Goal: Task Accomplishment & Management: Complete application form

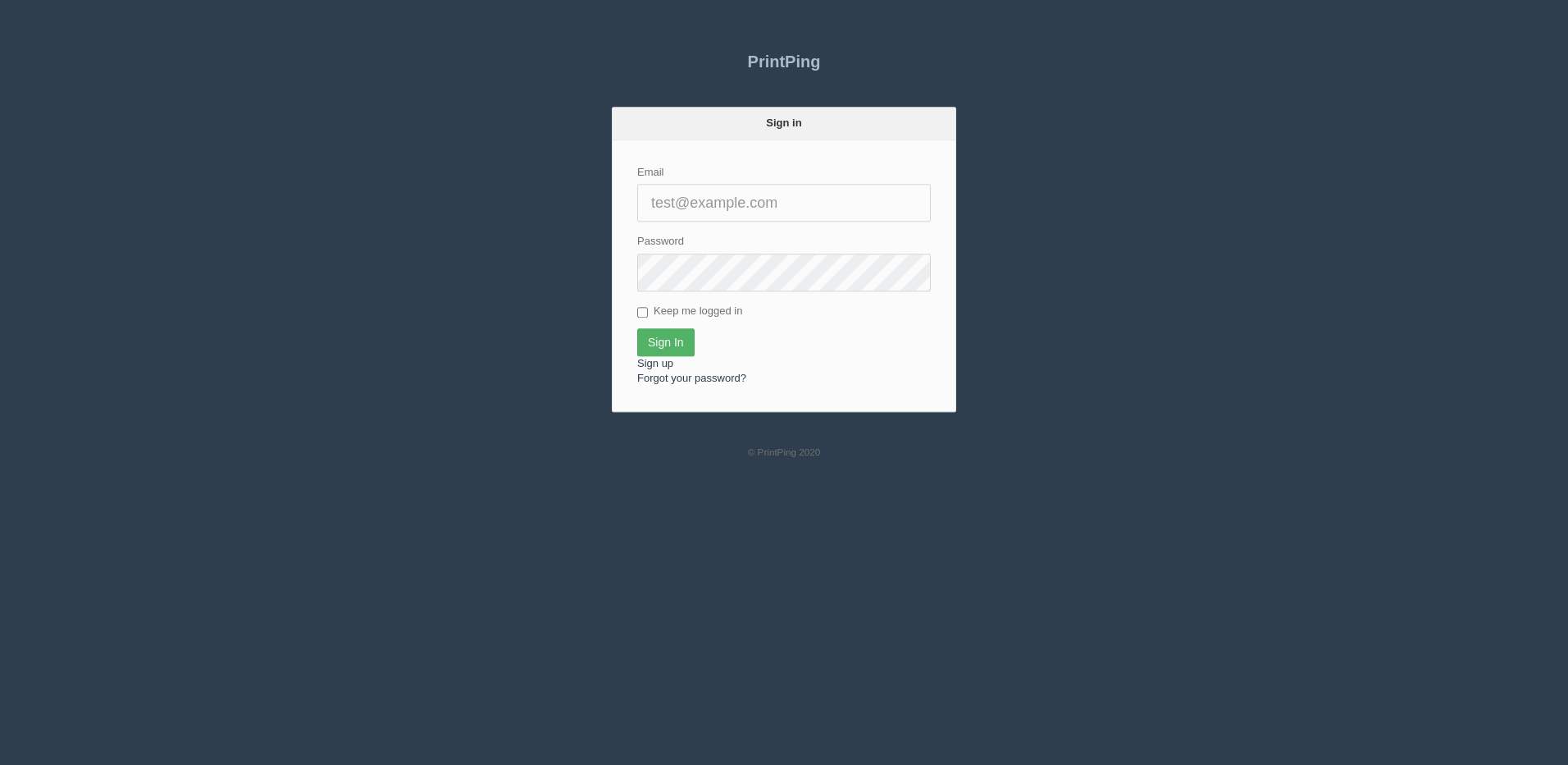
type input "[PERSON_NAME][EMAIL_ADDRESS][DOMAIN_NAME]"
click at [675, 330] on input "Sign In" at bounding box center [666, 343] width 58 height 28
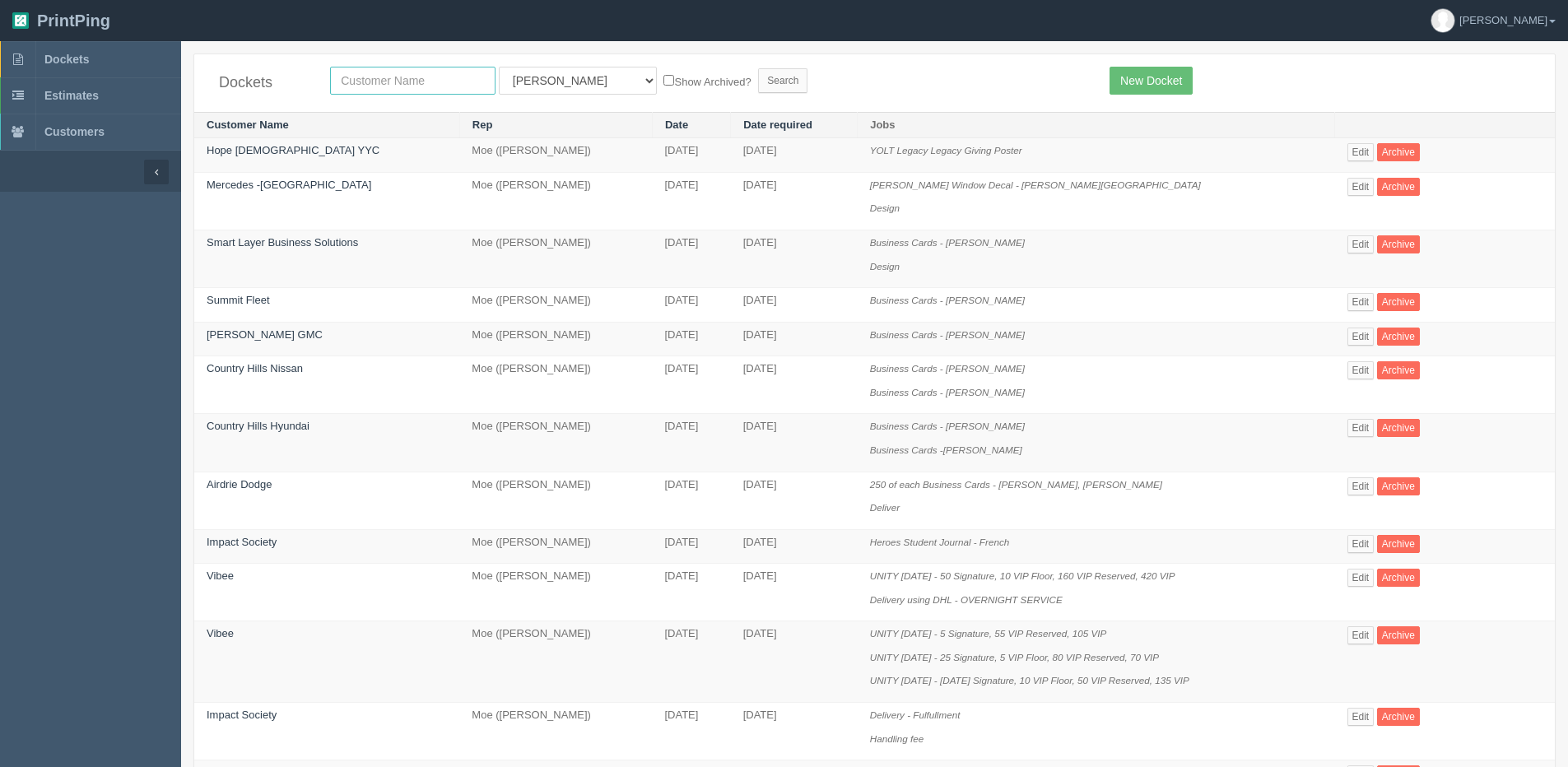
click at [355, 73] on input "text" at bounding box center [413, 81] width 165 height 28
type input "furnace"
click at [758, 69] on input "Search" at bounding box center [783, 81] width 50 height 25
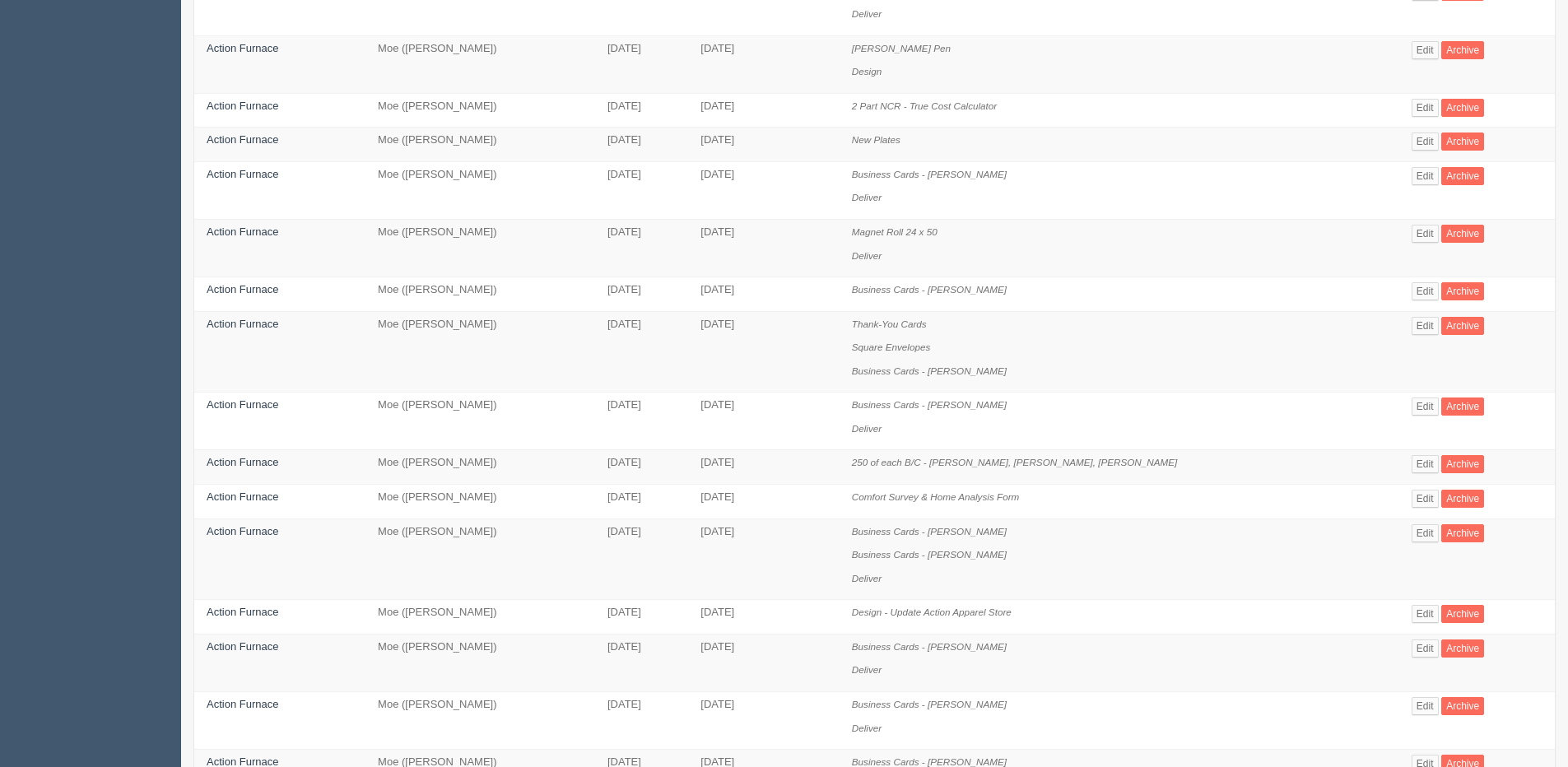
scroll to position [247, 0]
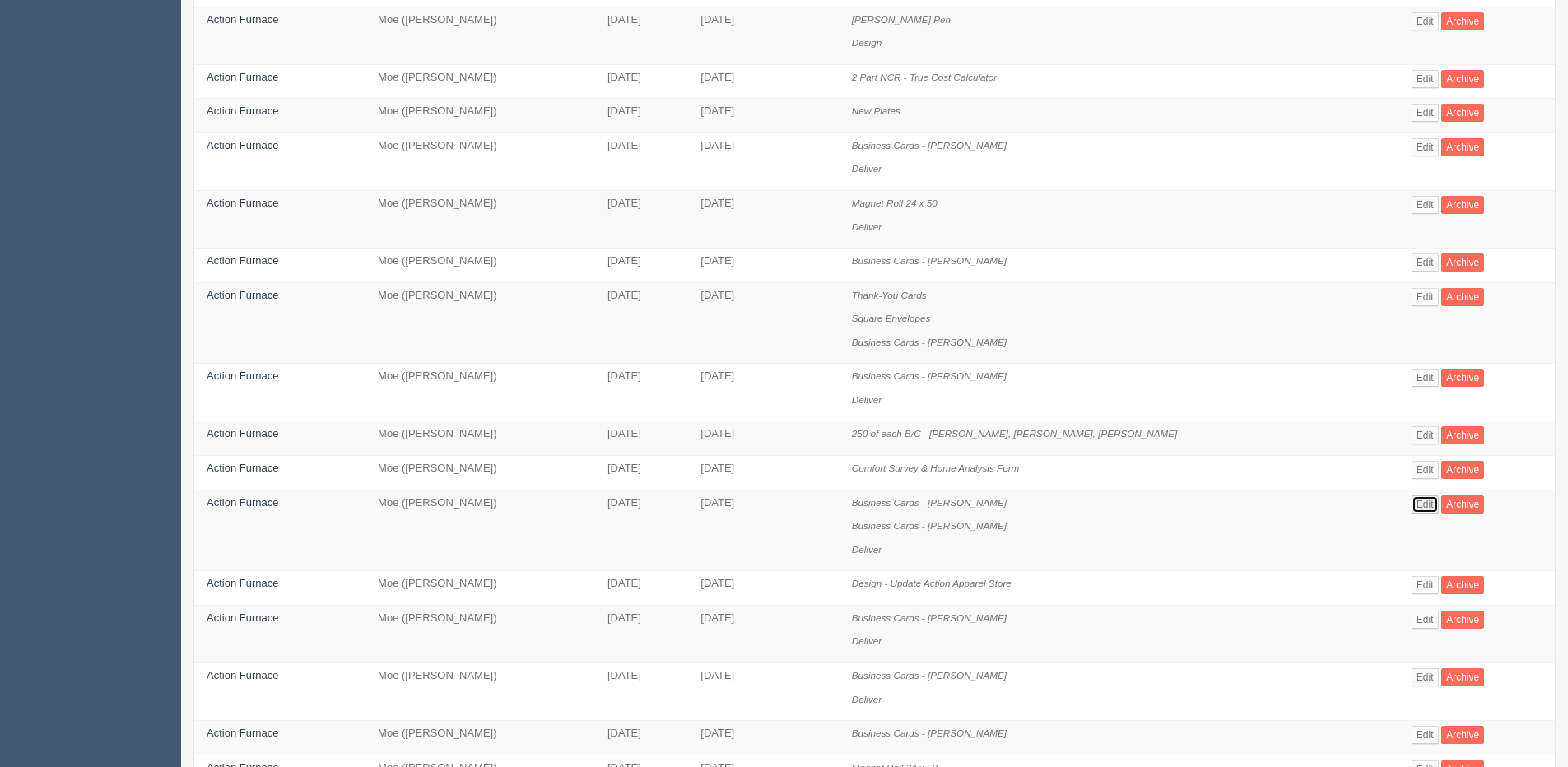
drag, startPoint x: 1432, startPoint y: 504, endPoint x: 1414, endPoint y: 501, distance: 18.2
click at [1432, 504] on link "Edit" at bounding box center [1425, 504] width 27 height 18
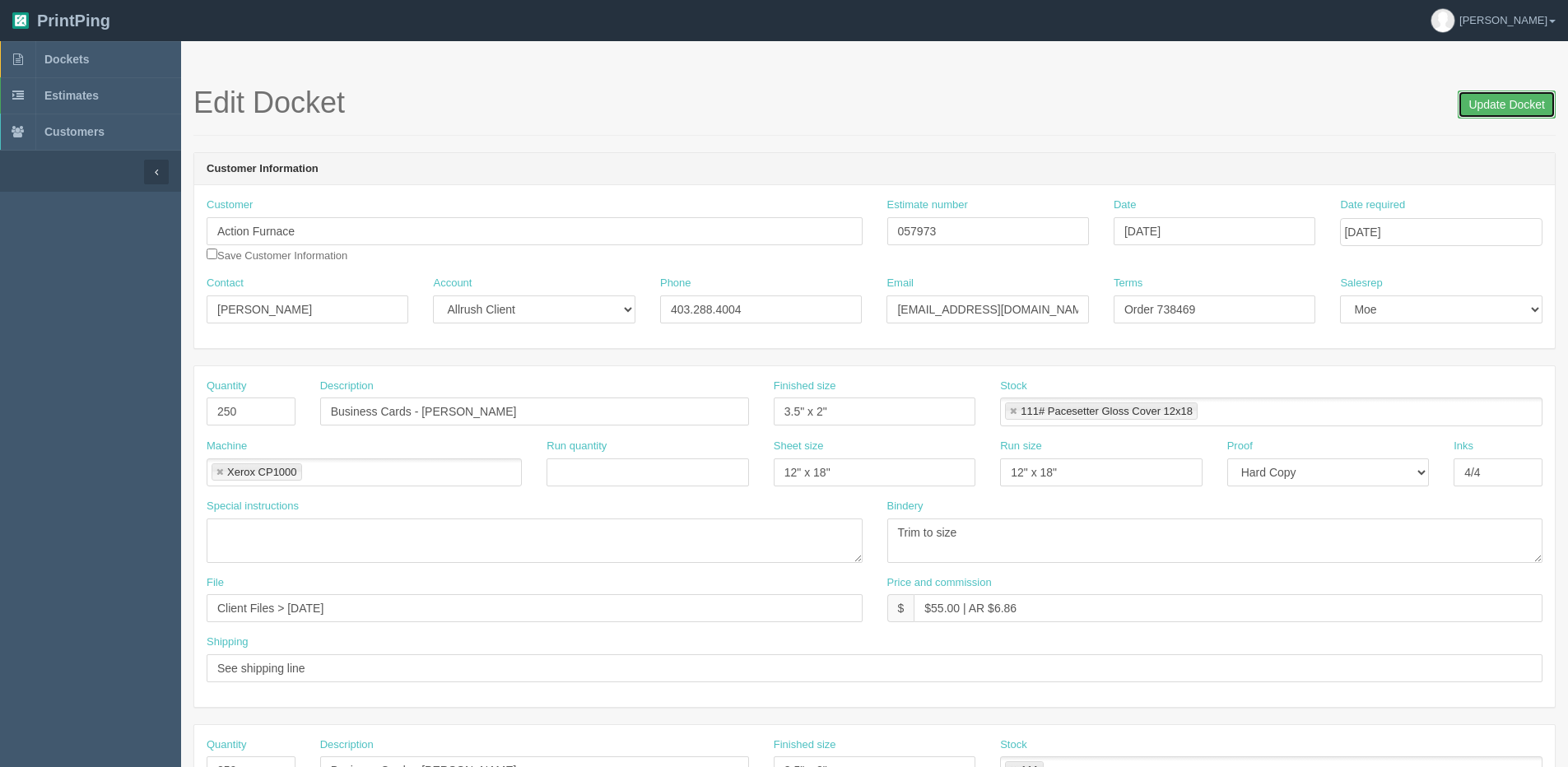
click at [1492, 97] on input "Update Docket" at bounding box center [1507, 105] width 98 height 28
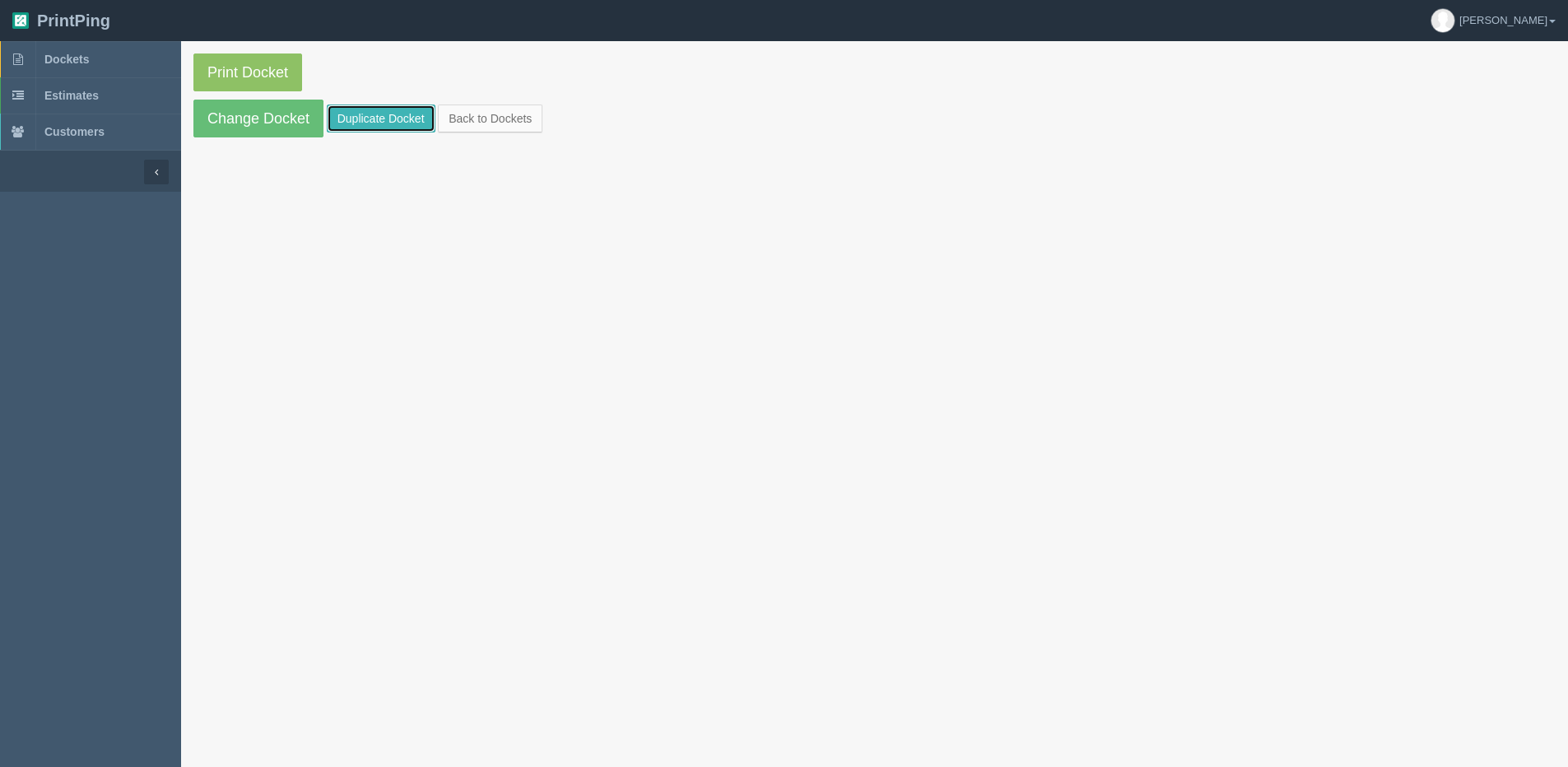
click at [368, 125] on link "Duplicate Docket" at bounding box center [382, 119] width 109 height 28
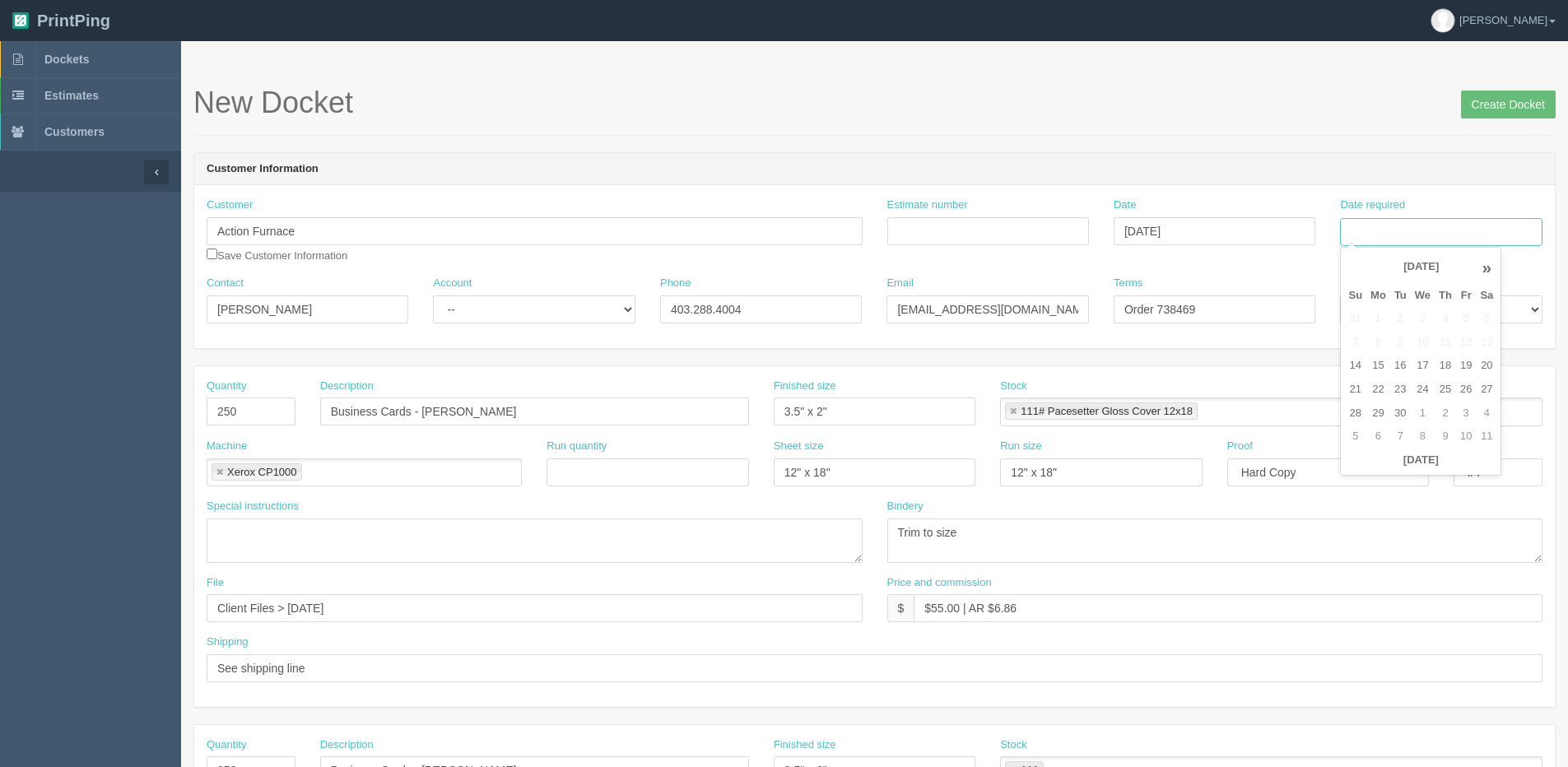
click at [1482, 226] on input "Date required" at bounding box center [1441, 232] width 202 height 28
click at [1420, 467] on th "Today" at bounding box center [1420, 460] width 153 height 24
click at [1396, 391] on td "23" at bounding box center [1400, 389] width 21 height 24
type input "[DATE]"
drag, startPoint x: 421, startPoint y: 414, endPoint x: 1416, endPoint y: 310, distance: 1000.4
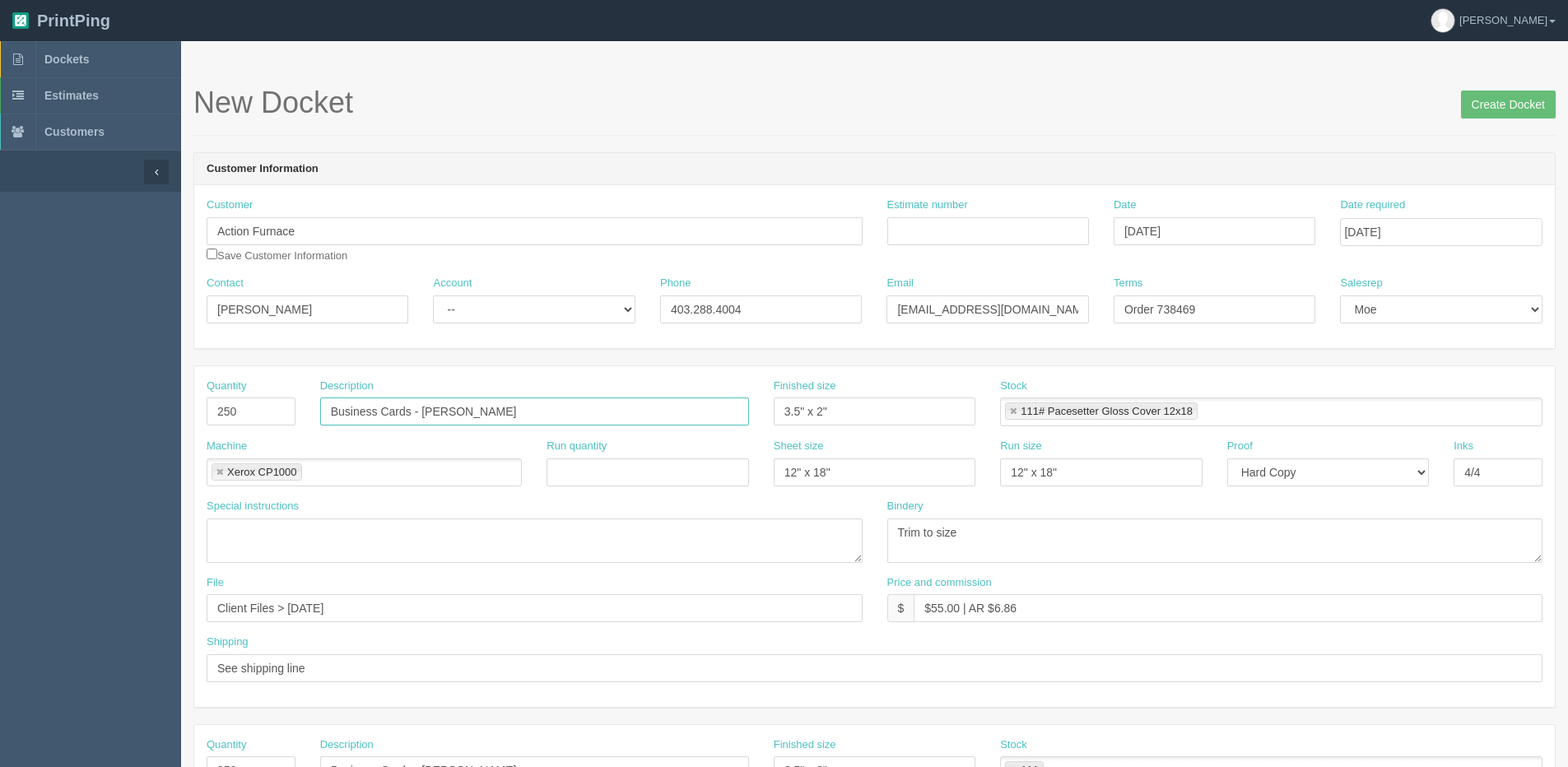
click at [1291, 339] on form "New Docket Create Docket Customer Information Customer Action Furnace Save Cust…" at bounding box center [874, 778] width 1362 height 1383
type input "Business Cards - [PERSON_NAME]"
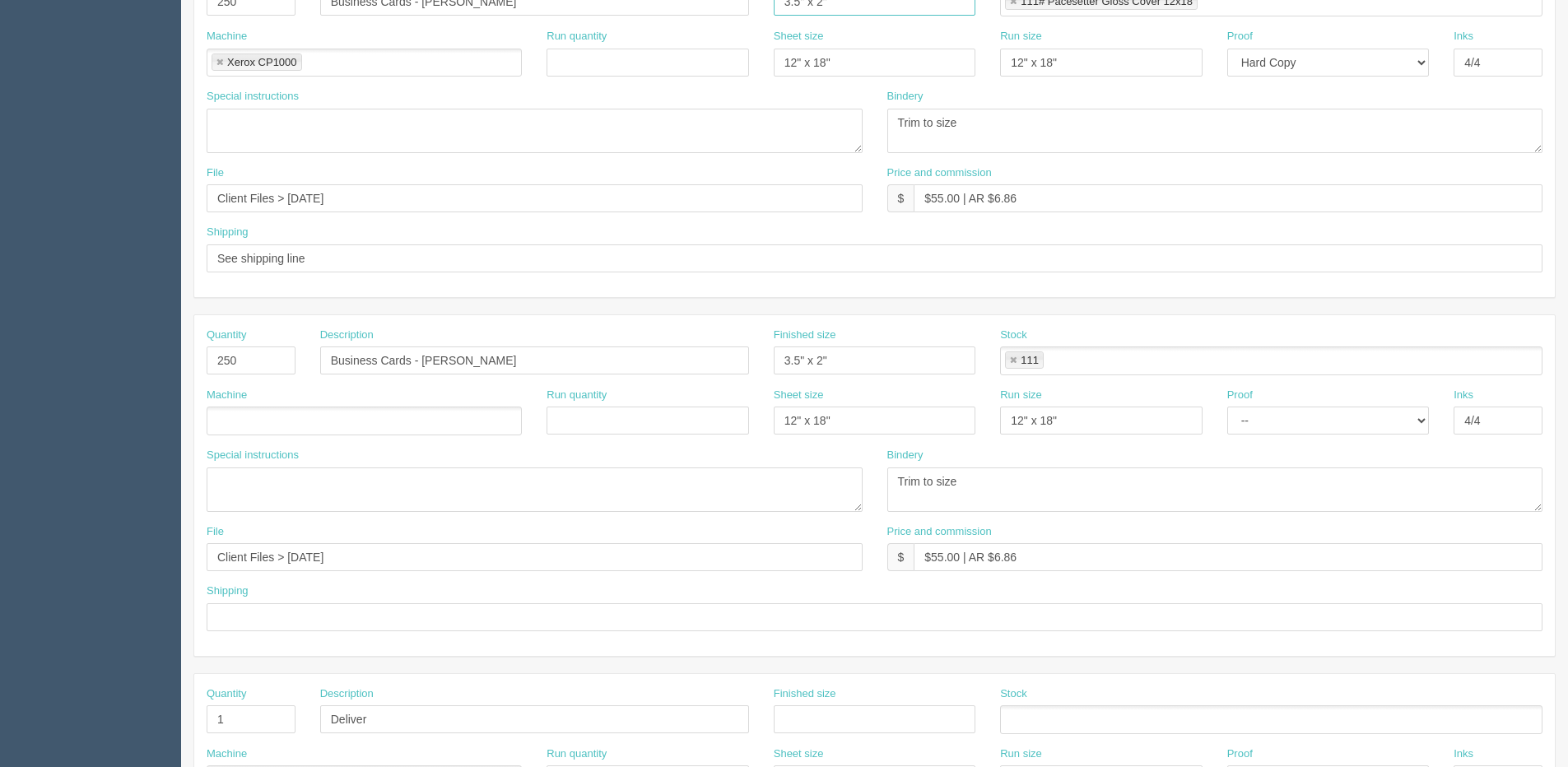
scroll to position [411, 0]
drag, startPoint x: 259, startPoint y: 361, endPoint x: -168, endPoint y: 390, distance: 428.0
click at [0, 390] on html "PrintPing Dan Edit account ( dan@allrush.ca ) Logout Dockets Estimates Customers" at bounding box center [784, 336] width 1568 height 1494
type input "1000"
type input "Furnace Stickers - [GEOGRAPHIC_DATA]"
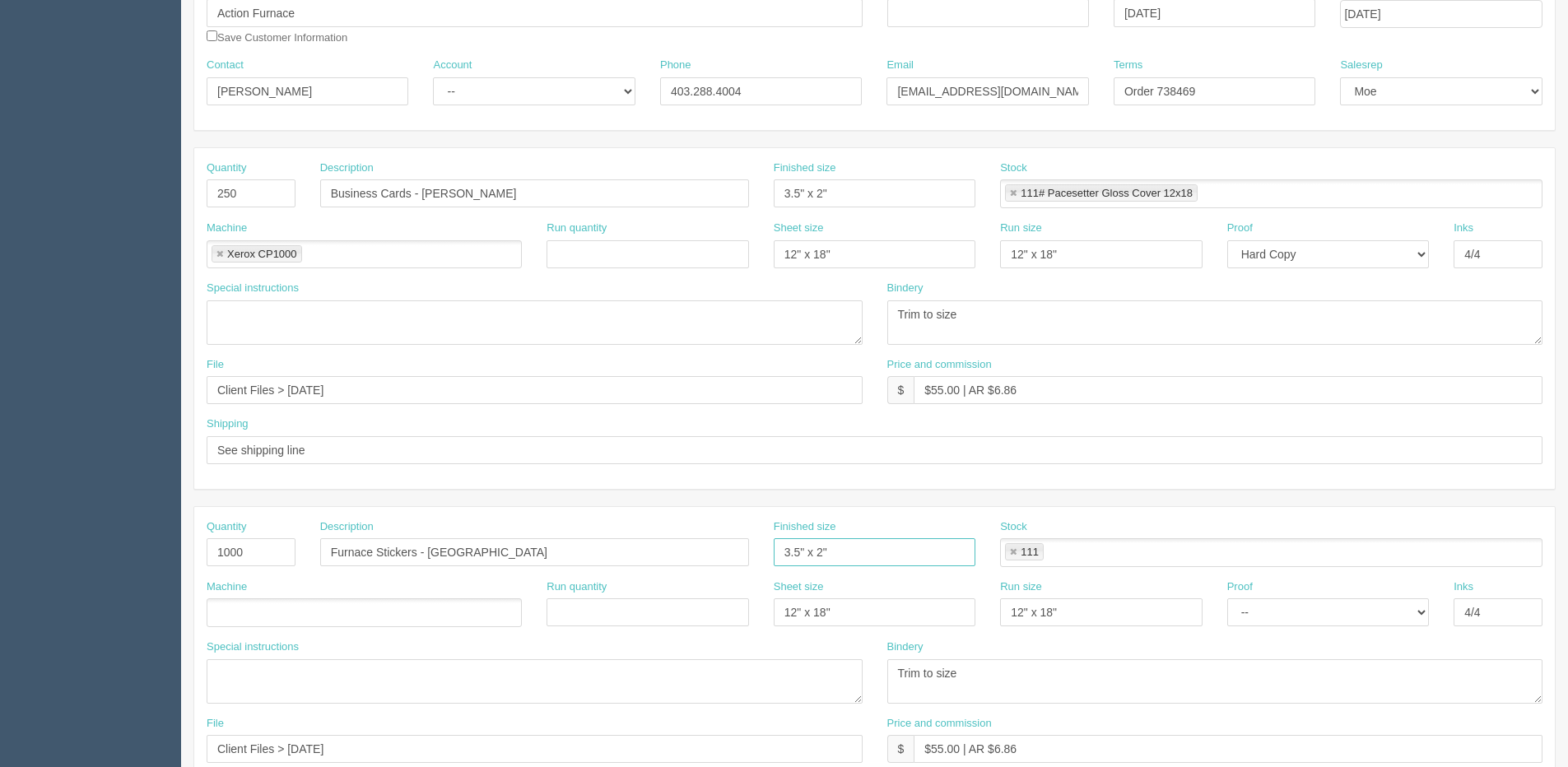
scroll to position [247, 0]
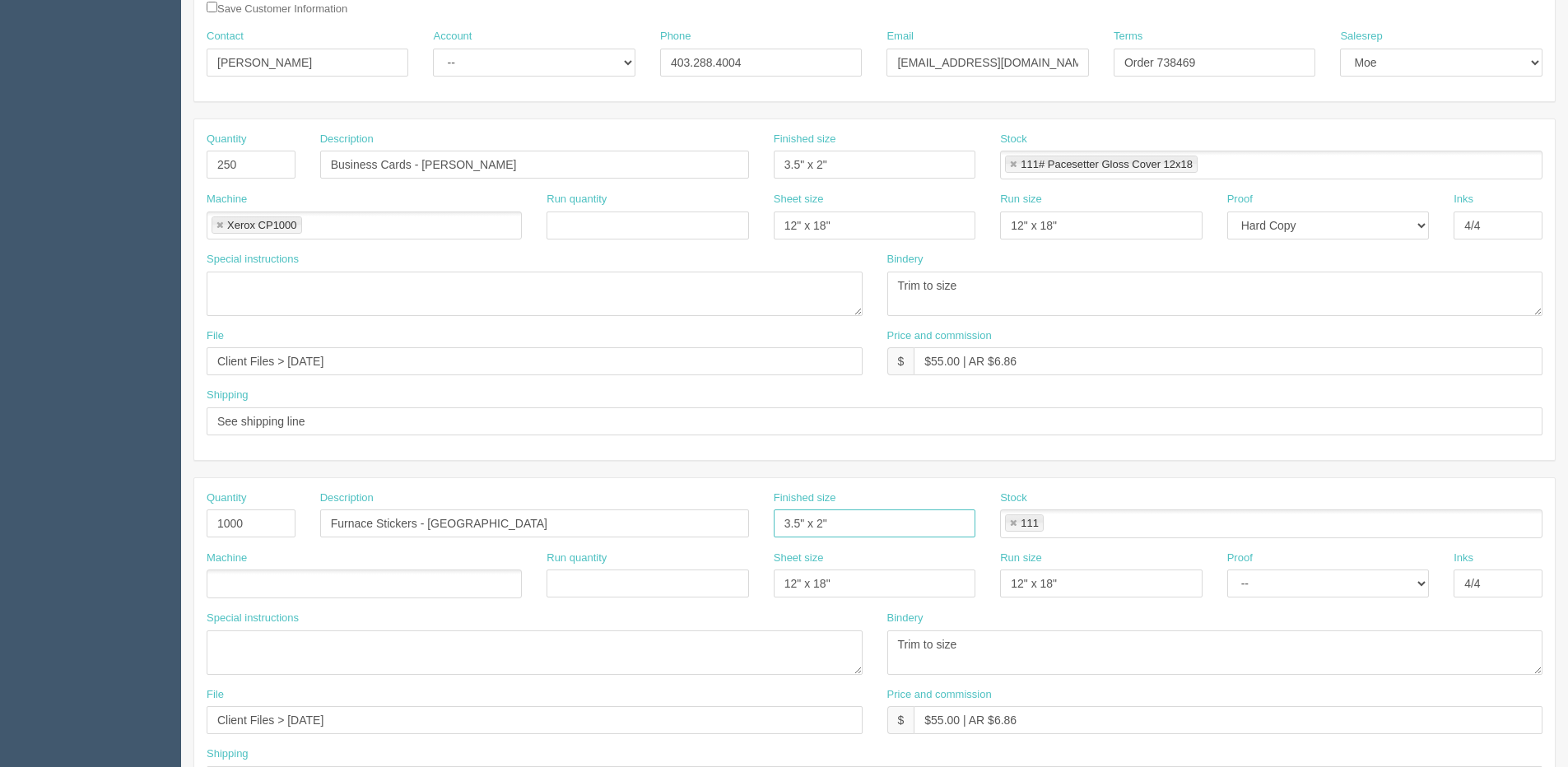
click at [1014, 526] on link at bounding box center [1014, 523] width 10 height 11
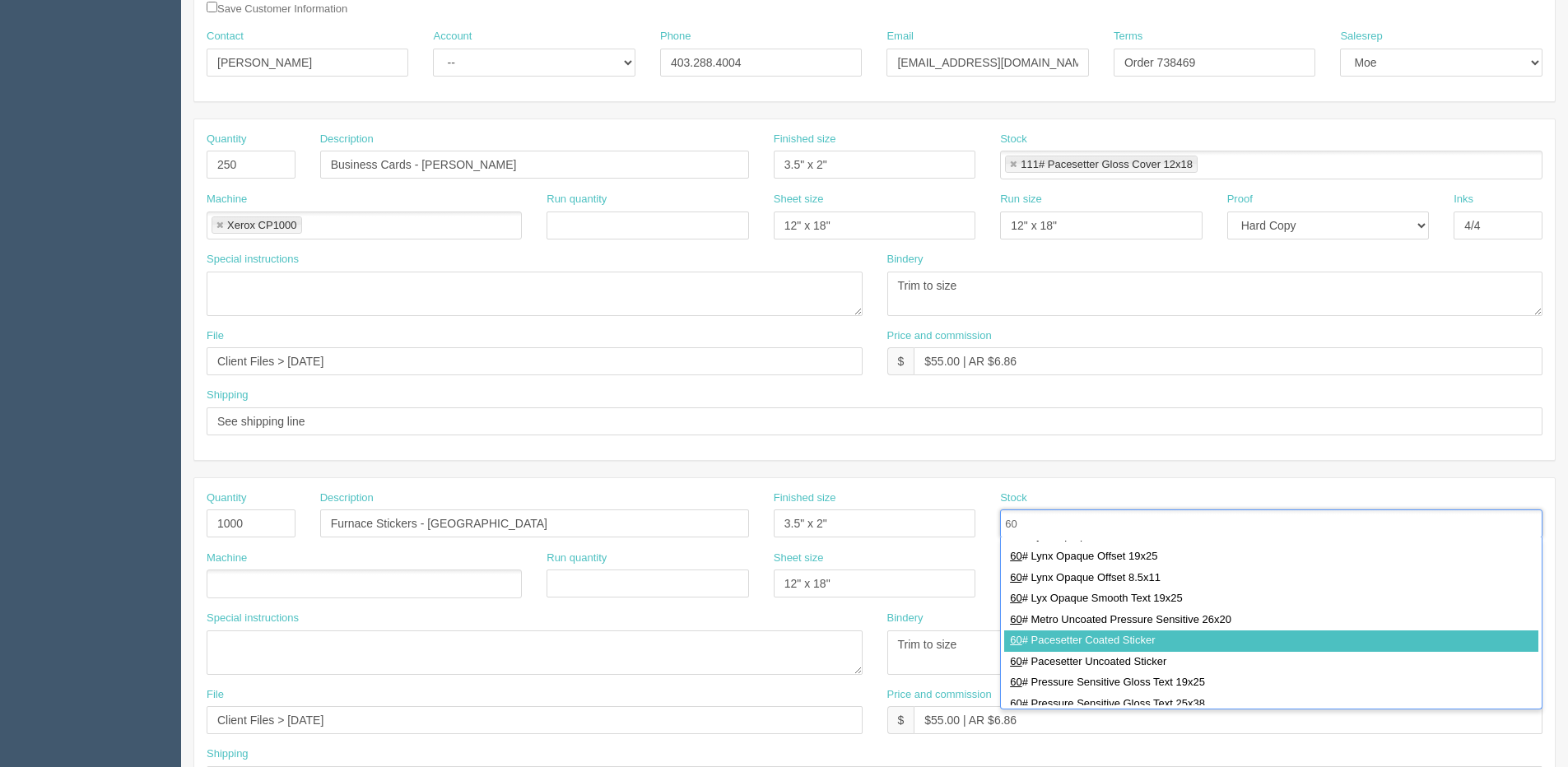
type input "60"
type input "60# Pacesetter Coated Sticker"
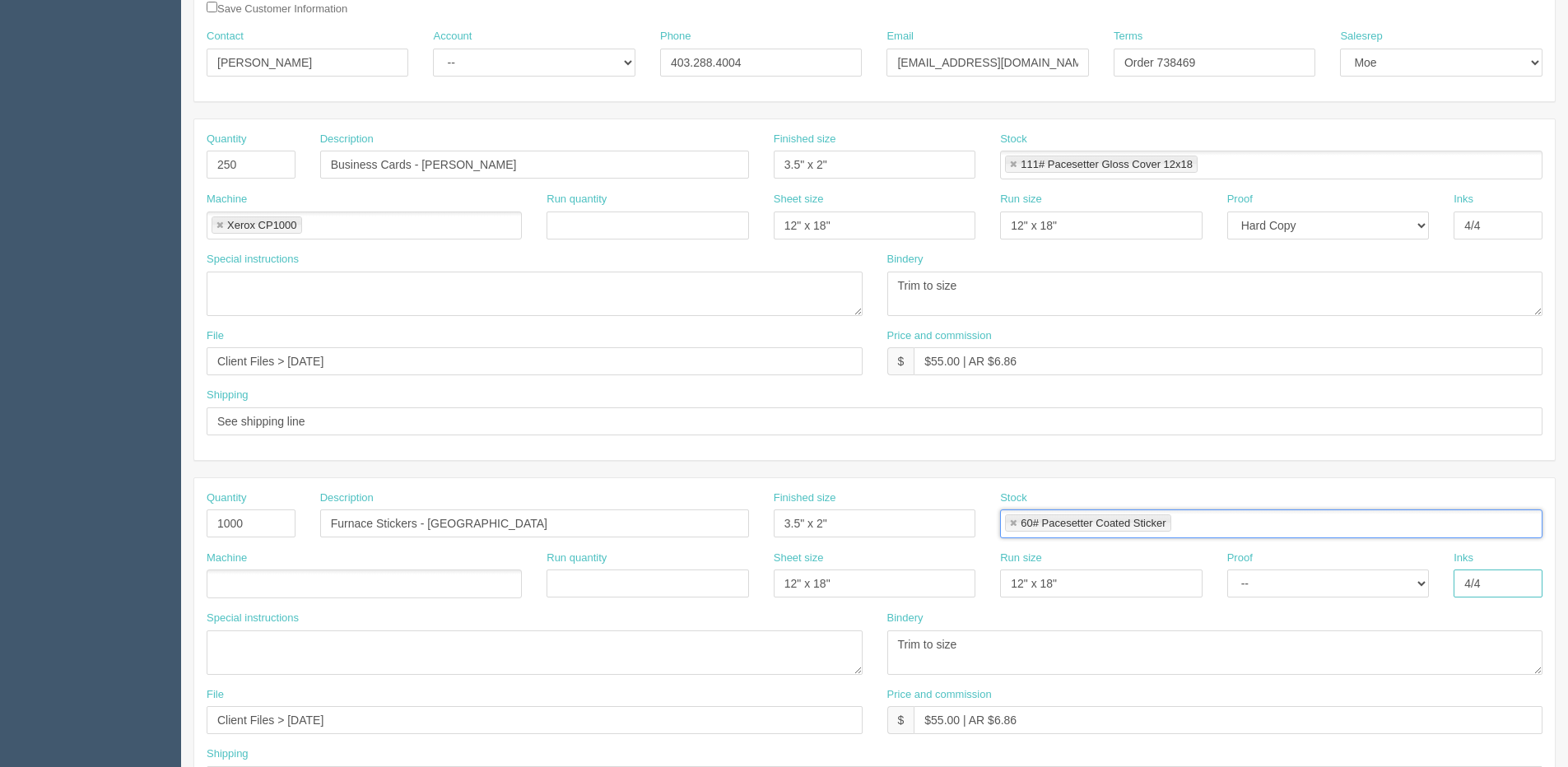
click at [1488, 592] on input "4/4" at bounding box center [1499, 584] width 89 height 28
type input "4/0"
click at [882, 539] on div "Finished size 3.5" x 2"" at bounding box center [875, 520] width 226 height 60
click at [392, 710] on input "Client Files > June 2025" at bounding box center [535, 720] width 656 height 28
drag, startPoint x: 292, startPoint y: 364, endPoint x: 796, endPoint y: 277, distance: 511.5
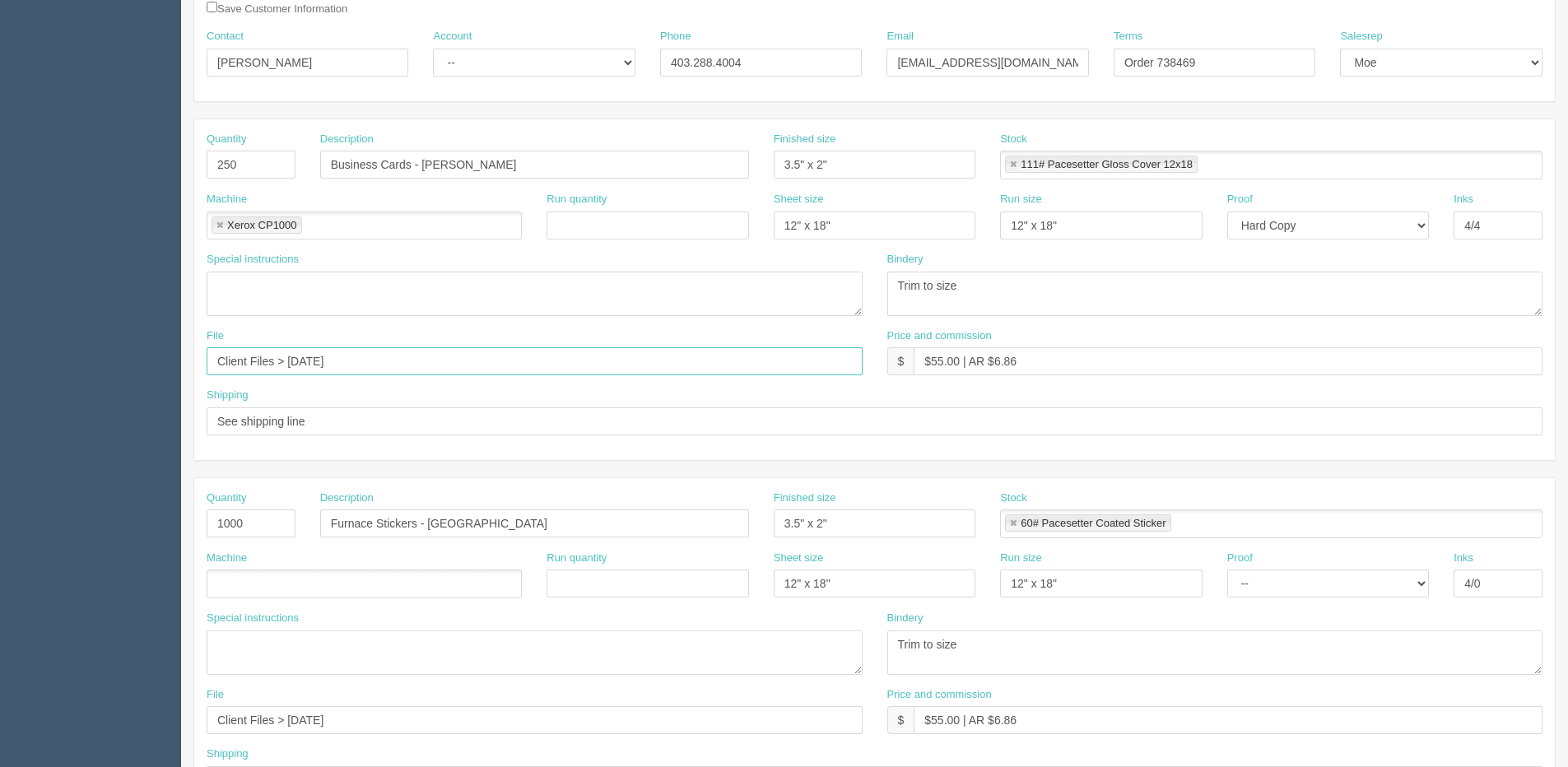
click at [694, 301] on div "Quantity 250 Description Business Cards - Nathan Grindle Finished size 3.5" x 2…" at bounding box center [874, 289] width 1361 height 341
type input "Client Files > [DATE]"
drag, startPoint x: 342, startPoint y: 357, endPoint x: 135, endPoint y: 371, distance: 207.5
click at [135, 371] on section "Dockets Estimates Customers" at bounding box center [784, 521] width 1568 height 1453
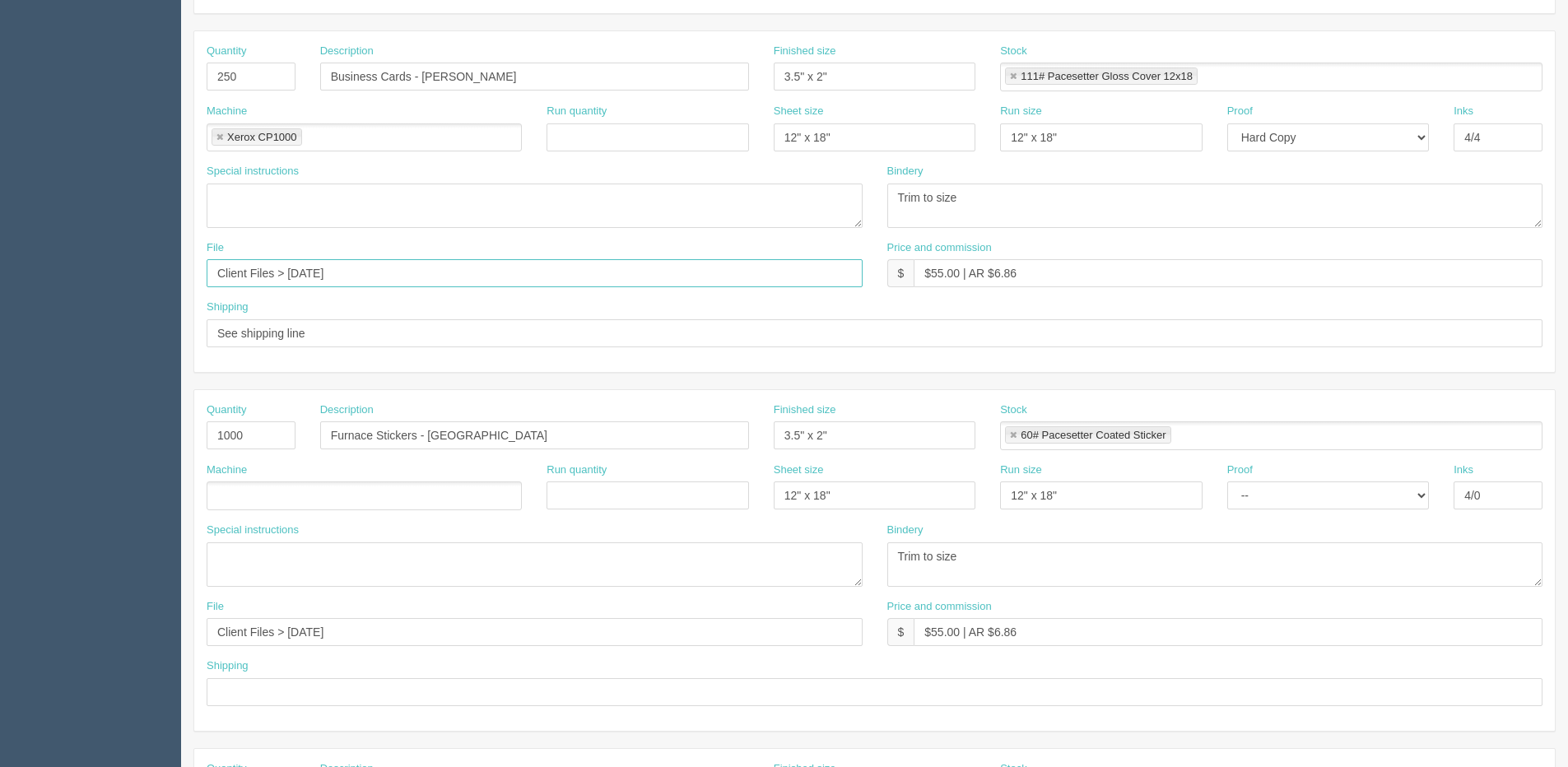
scroll to position [494, 0]
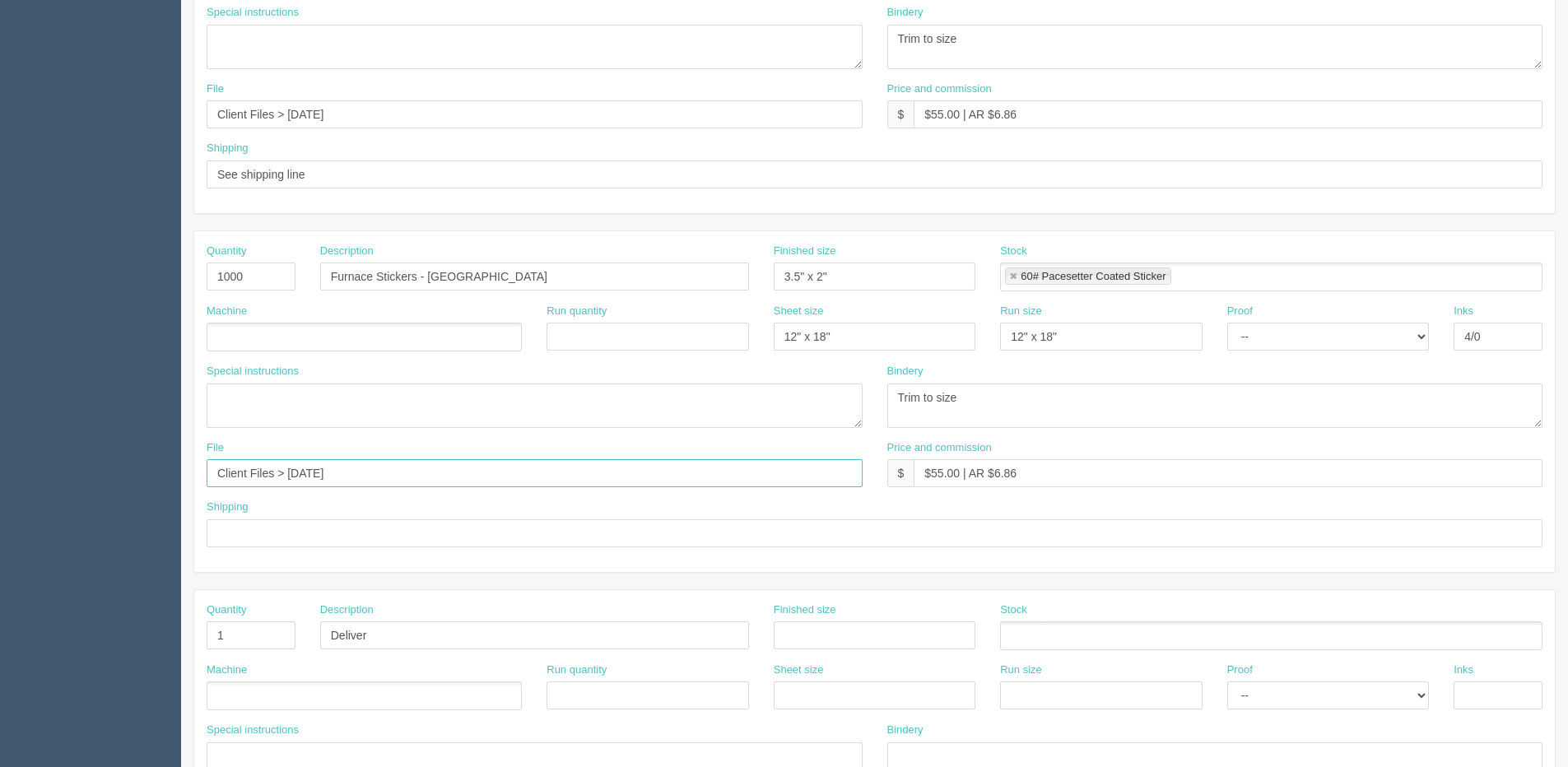
drag, startPoint x: 352, startPoint y: 471, endPoint x: -121, endPoint y: 503, distance: 474.1
click at [0, 503] on html "PrintPing Dan Edit account ( dan@allrush.ca ) Logout Dockets Estimates Customers" at bounding box center [784, 253] width 1568 height 1494
paste input "Sept"
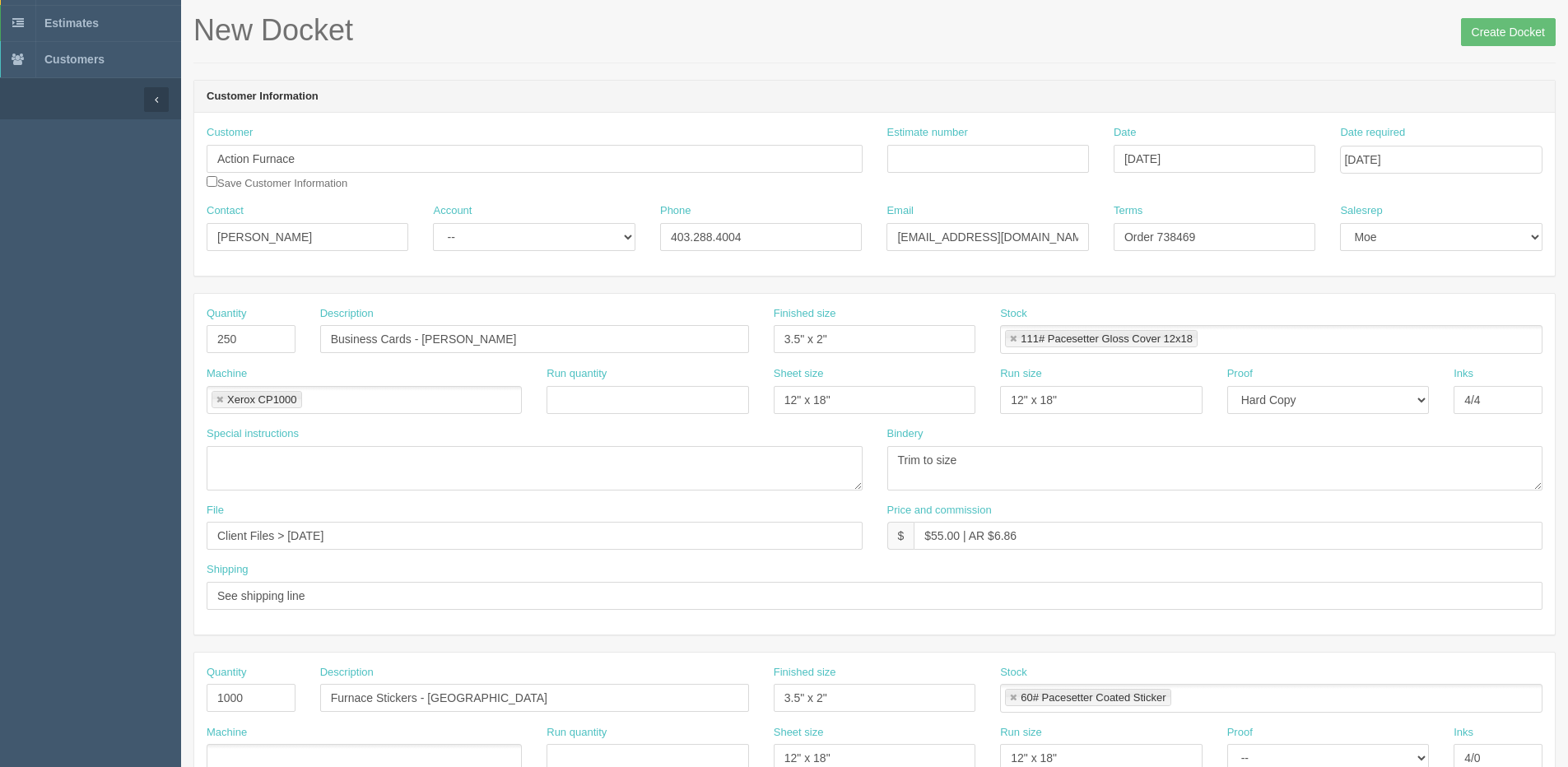
scroll to position [0, 0]
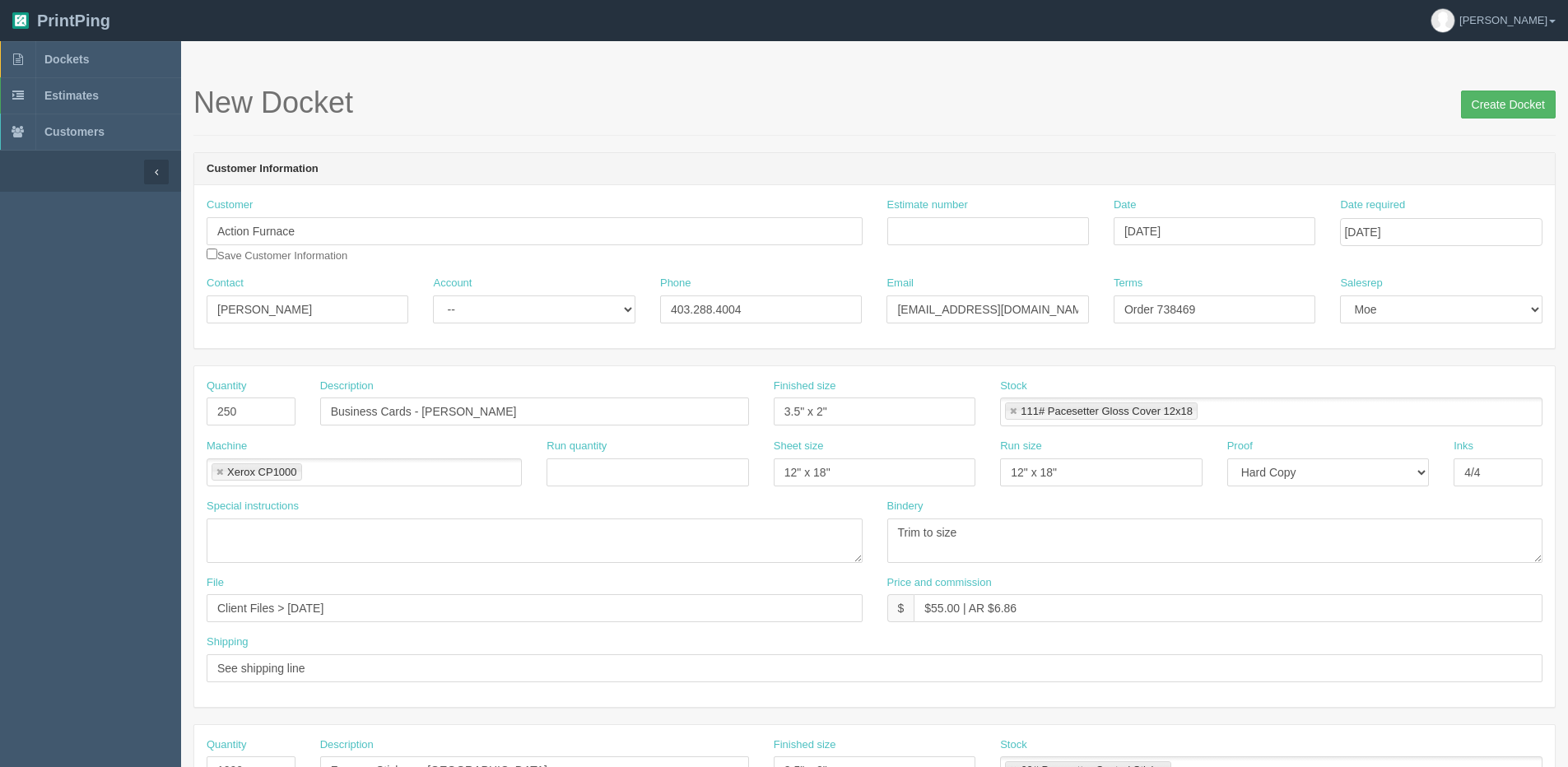
type input "Client Files > [DATE]"
click at [1511, 94] on input "Create Docket" at bounding box center [1509, 105] width 95 height 28
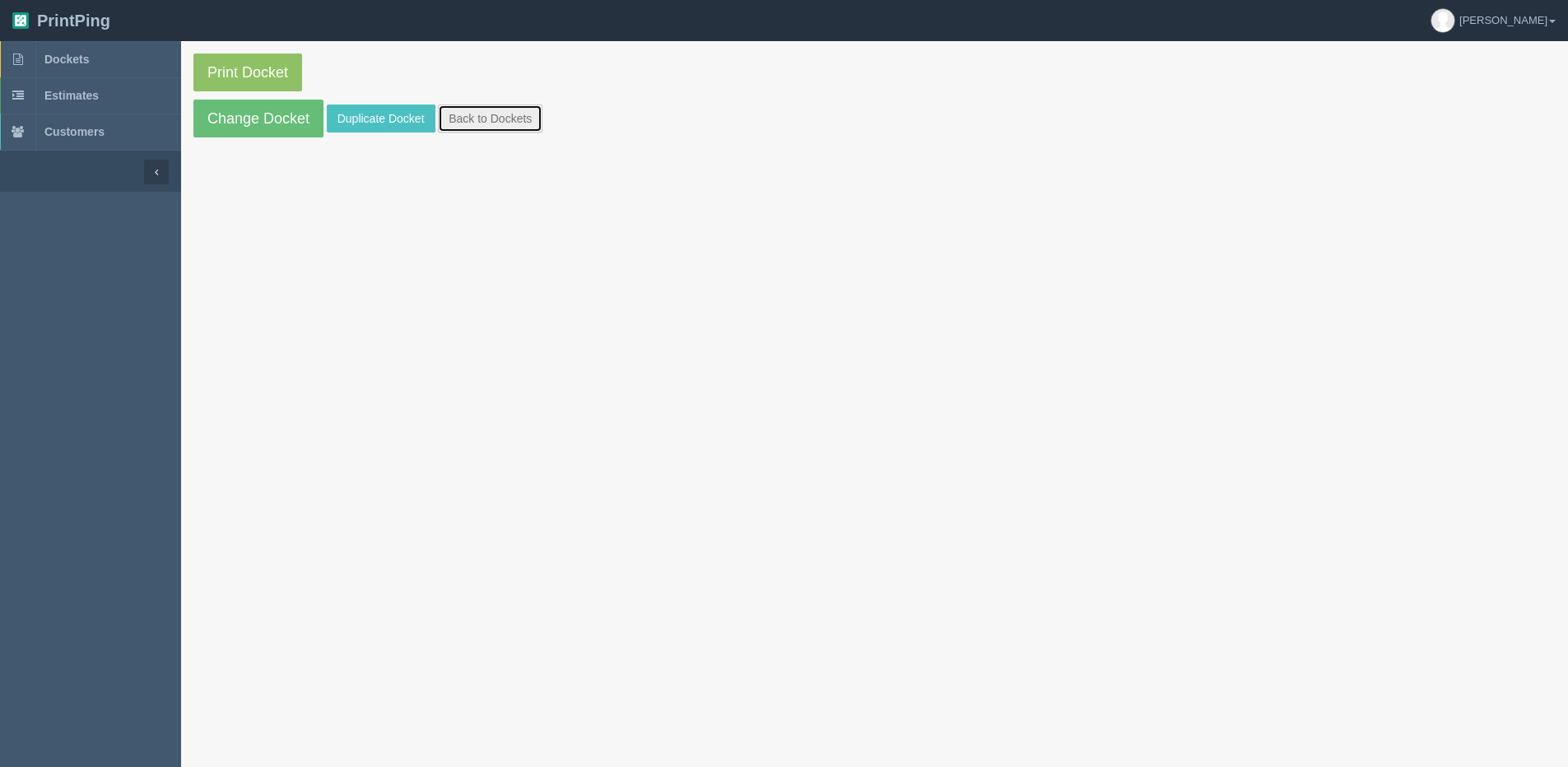
click at [506, 117] on link "Back to Dockets" at bounding box center [490, 119] width 105 height 28
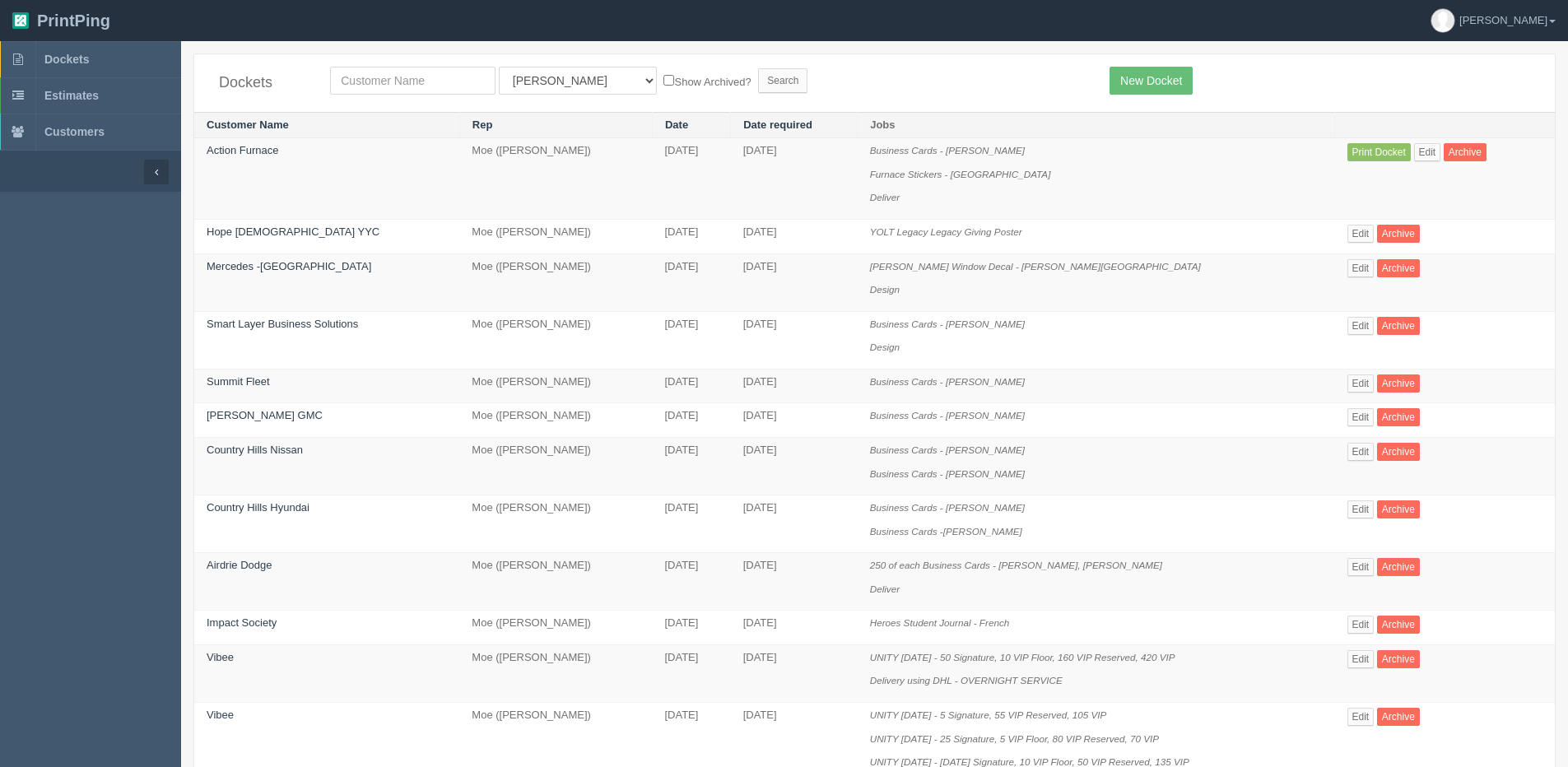
click at [328, 83] on div "All Users Ali Ali Test 1 Aly Amy Ankit Arif Brandon Dan France Greg Jim Mark Ma…" at bounding box center [708, 81] width 780 height 28
click at [371, 89] on input "text" at bounding box center [413, 81] width 165 height 28
type input "action"
click at [758, 69] on input "Search" at bounding box center [783, 81] width 50 height 25
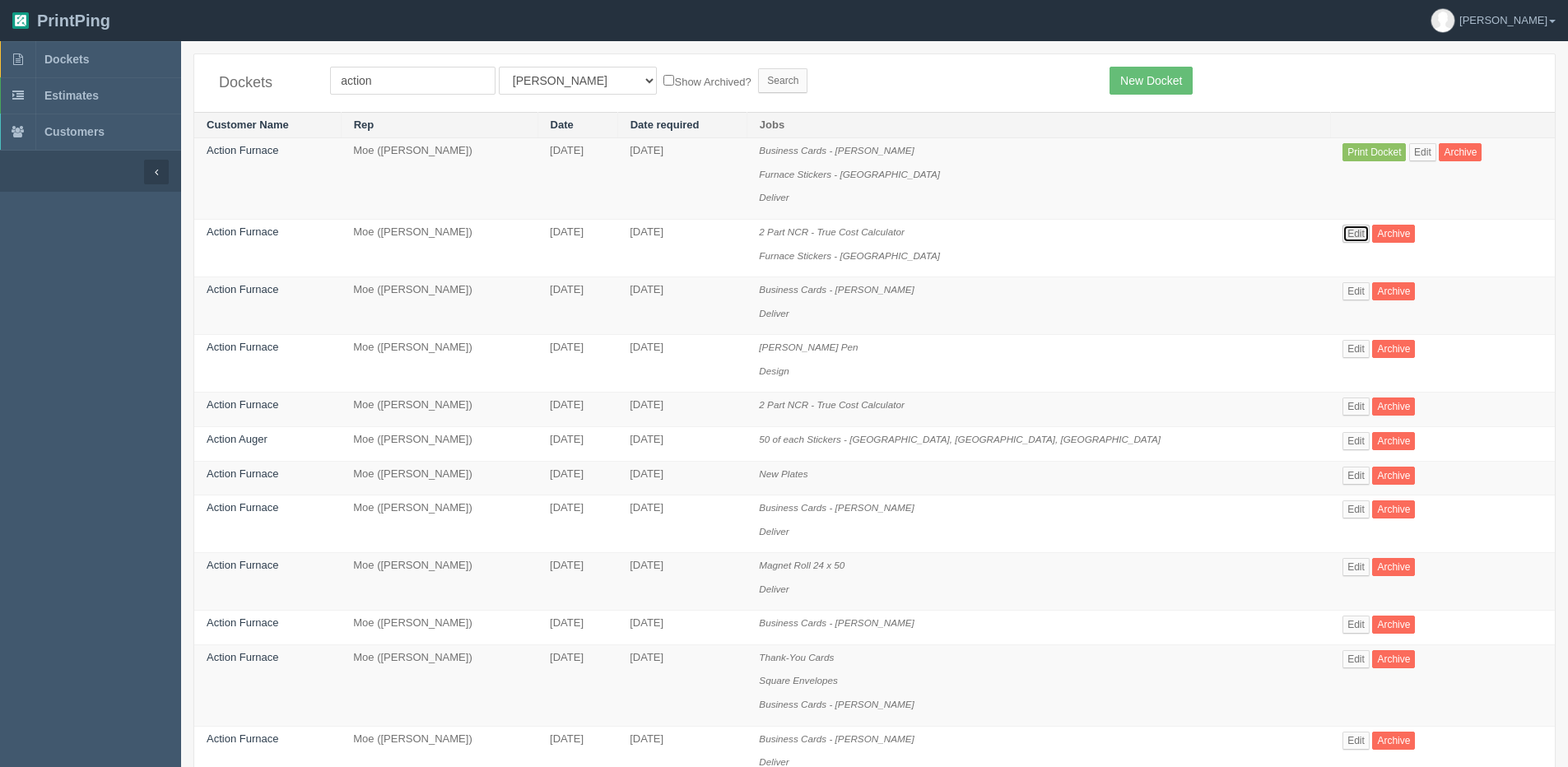
drag, startPoint x: 1339, startPoint y: 229, endPoint x: 510, endPoint y: 367, distance: 840.4
click at [1342, 229] on link "Edit" at bounding box center [1356, 234] width 27 height 18
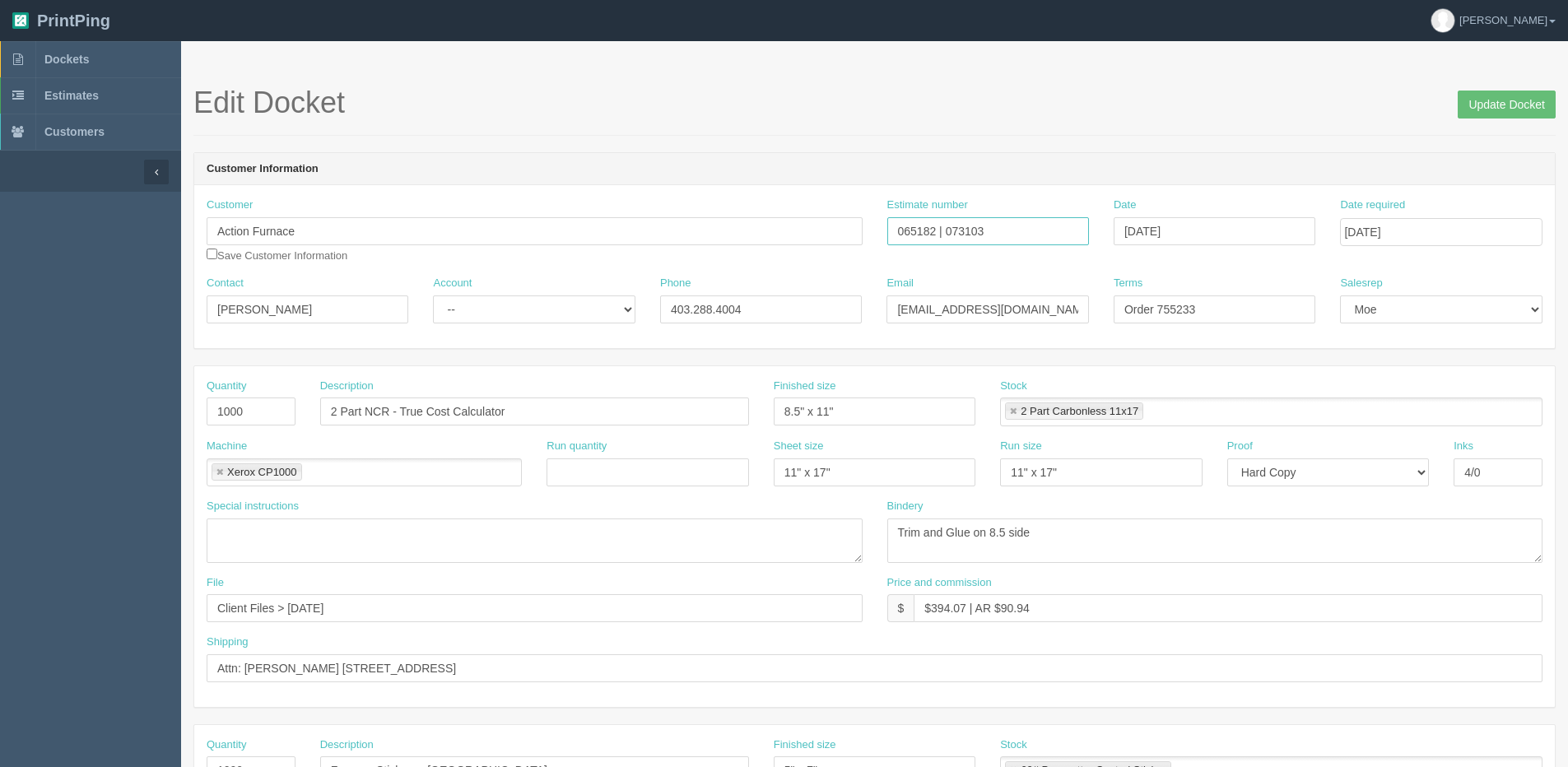
drag, startPoint x: 946, startPoint y: 230, endPoint x: 1069, endPoint y: 220, distance: 123.4
click at [1069, 220] on input "065182 | 073103" at bounding box center [988, 231] width 202 height 28
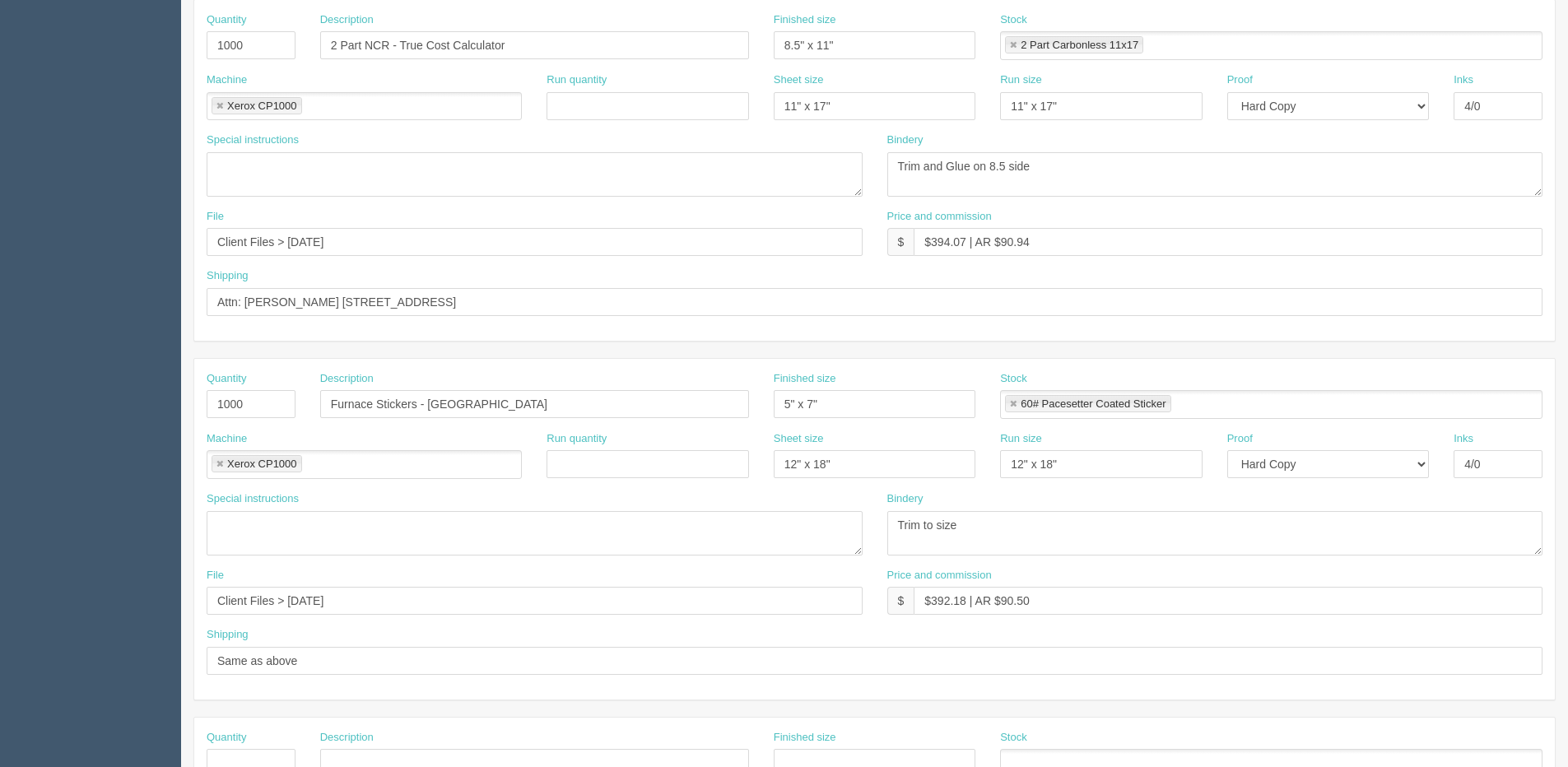
scroll to position [411, 0]
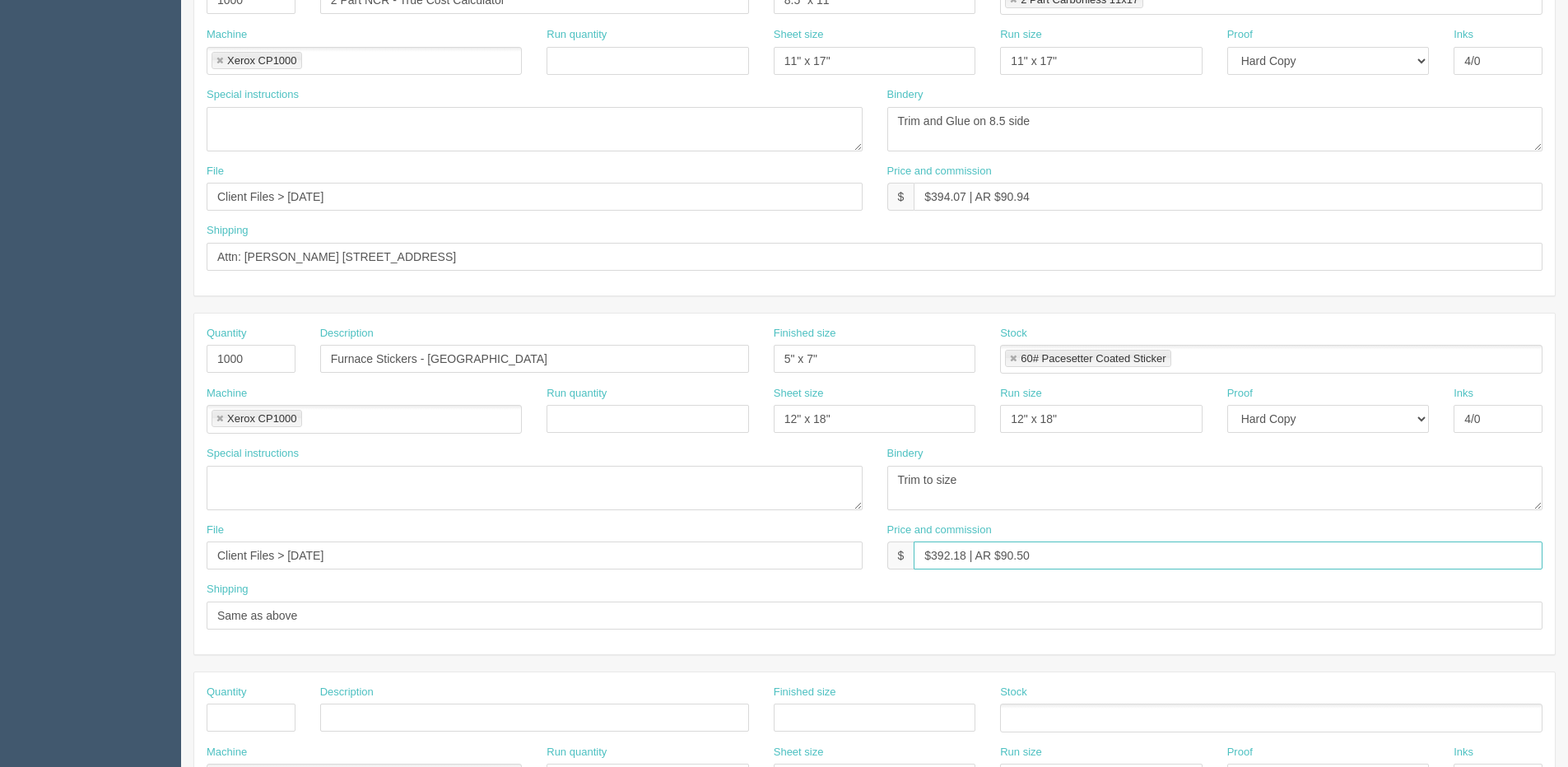
drag, startPoint x: 1065, startPoint y: 549, endPoint x: 757, endPoint y: 589, distance: 310.6
click at [757, 589] on div "Quantity 1000 Description Furnace Stickers - [GEOGRAPHIC_DATA] Finished size 5"…" at bounding box center [874, 484] width 1361 height 341
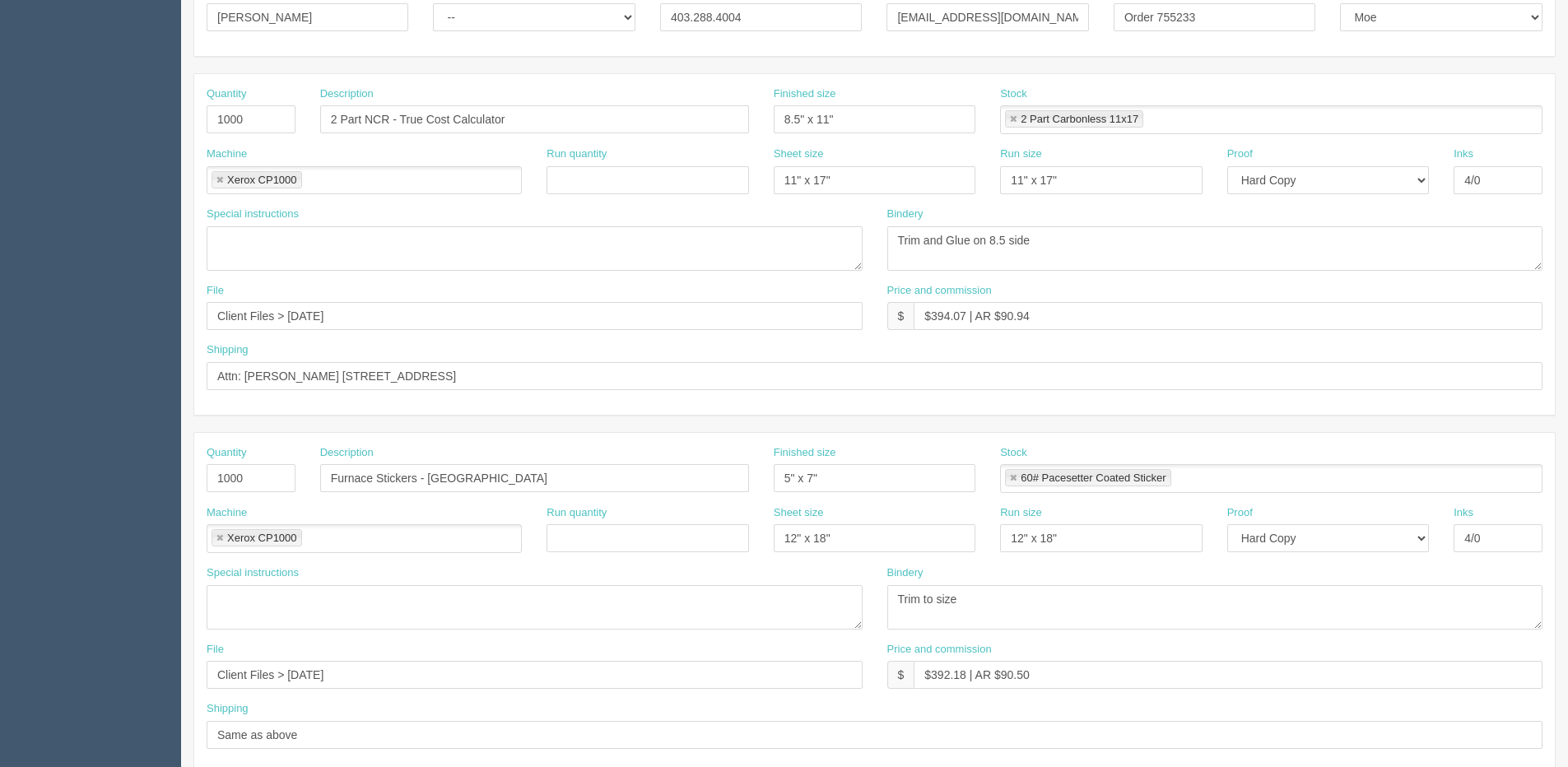
scroll to position [83, 0]
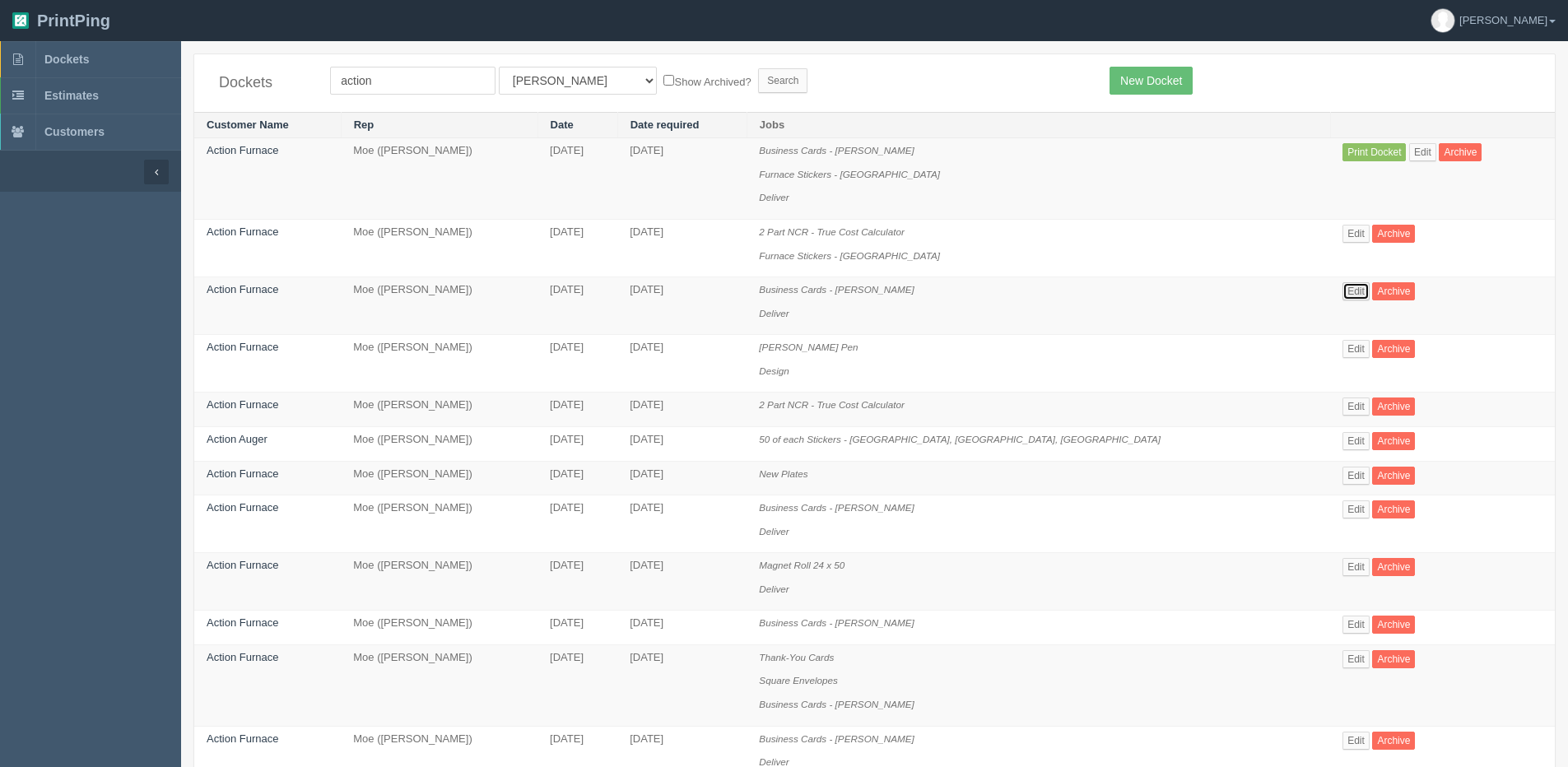
click at [1342, 290] on link "Edit" at bounding box center [1356, 291] width 27 height 18
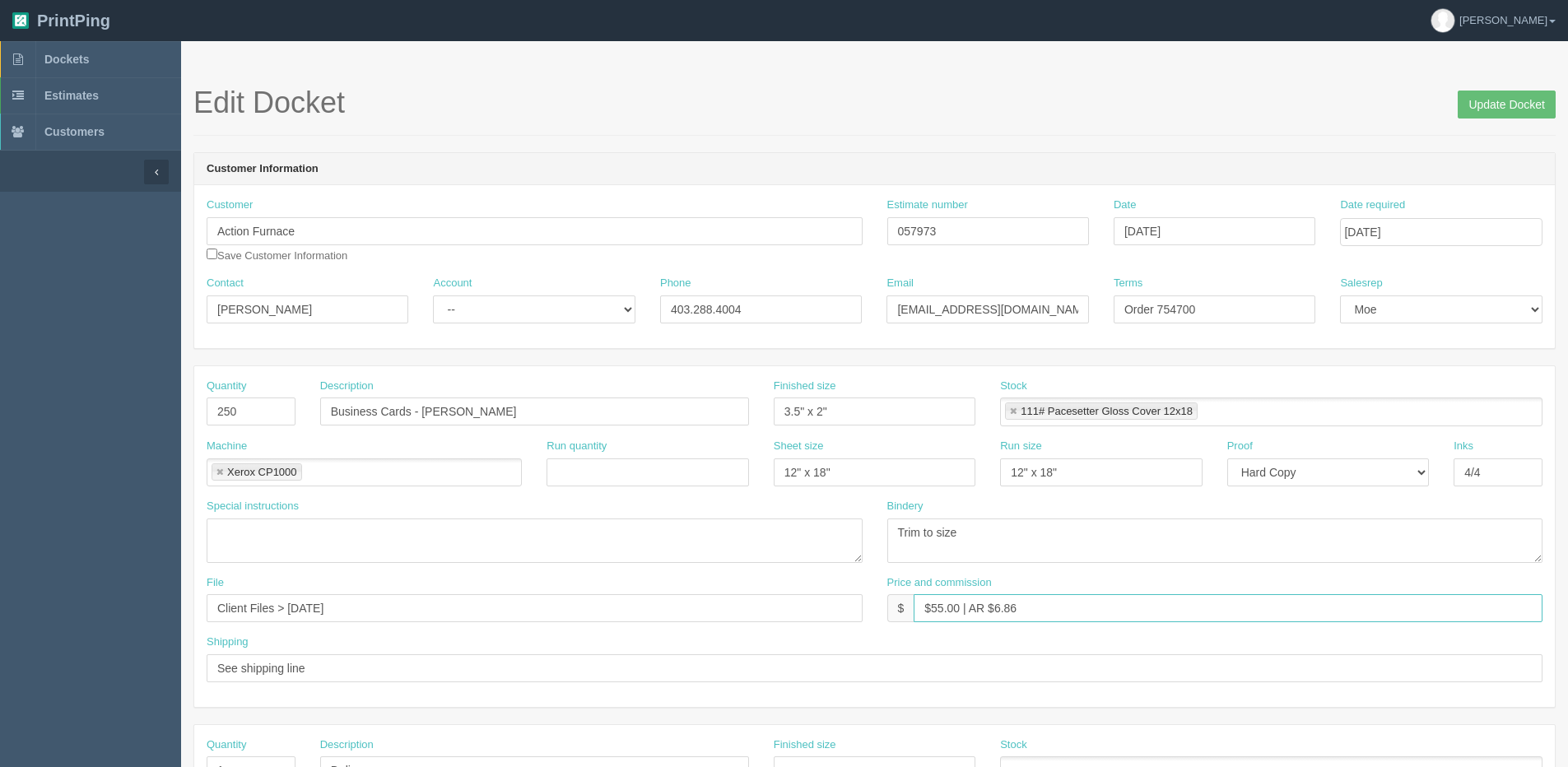
drag, startPoint x: 1045, startPoint y: 604, endPoint x: 882, endPoint y: 615, distance: 163.4
click at [882, 615] on div "Price and commission $ $55.00 | AR $6.86" at bounding box center [1215, 605] width 681 height 60
drag, startPoint x: 973, startPoint y: 222, endPoint x: 587, endPoint y: 234, distance: 386.2
click at [587, 234] on div "Customer Action Furnace Save Customer Information Estimate number 057973 Date […" at bounding box center [874, 236] width 1361 height 78
click at [64, 55] on span "Dockets" at bounding box center [67, 59] width 45 height 13
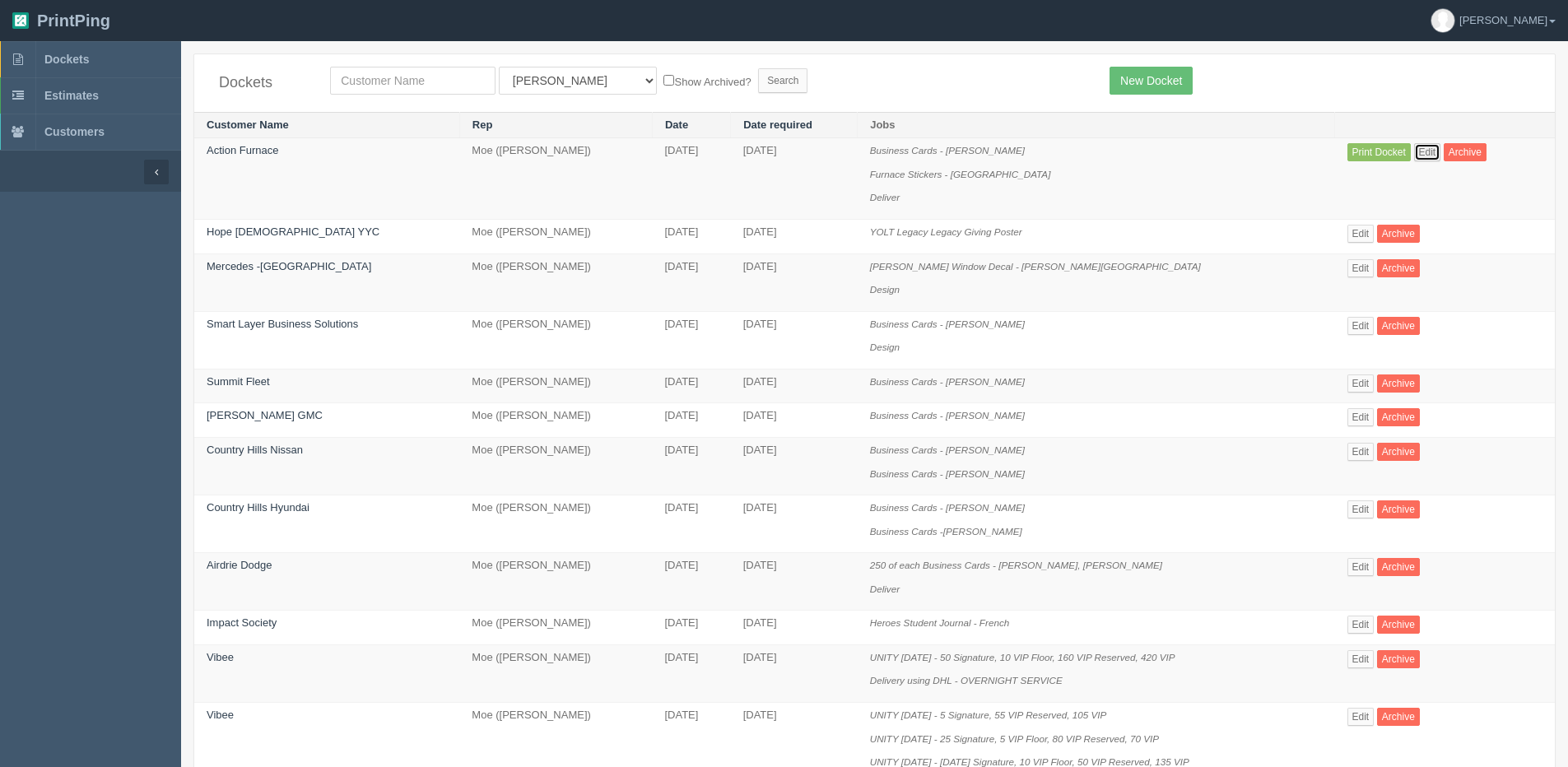
click at [1418, 150] on link "Edit" at bounding box center [1428, 152] width 27 height 18
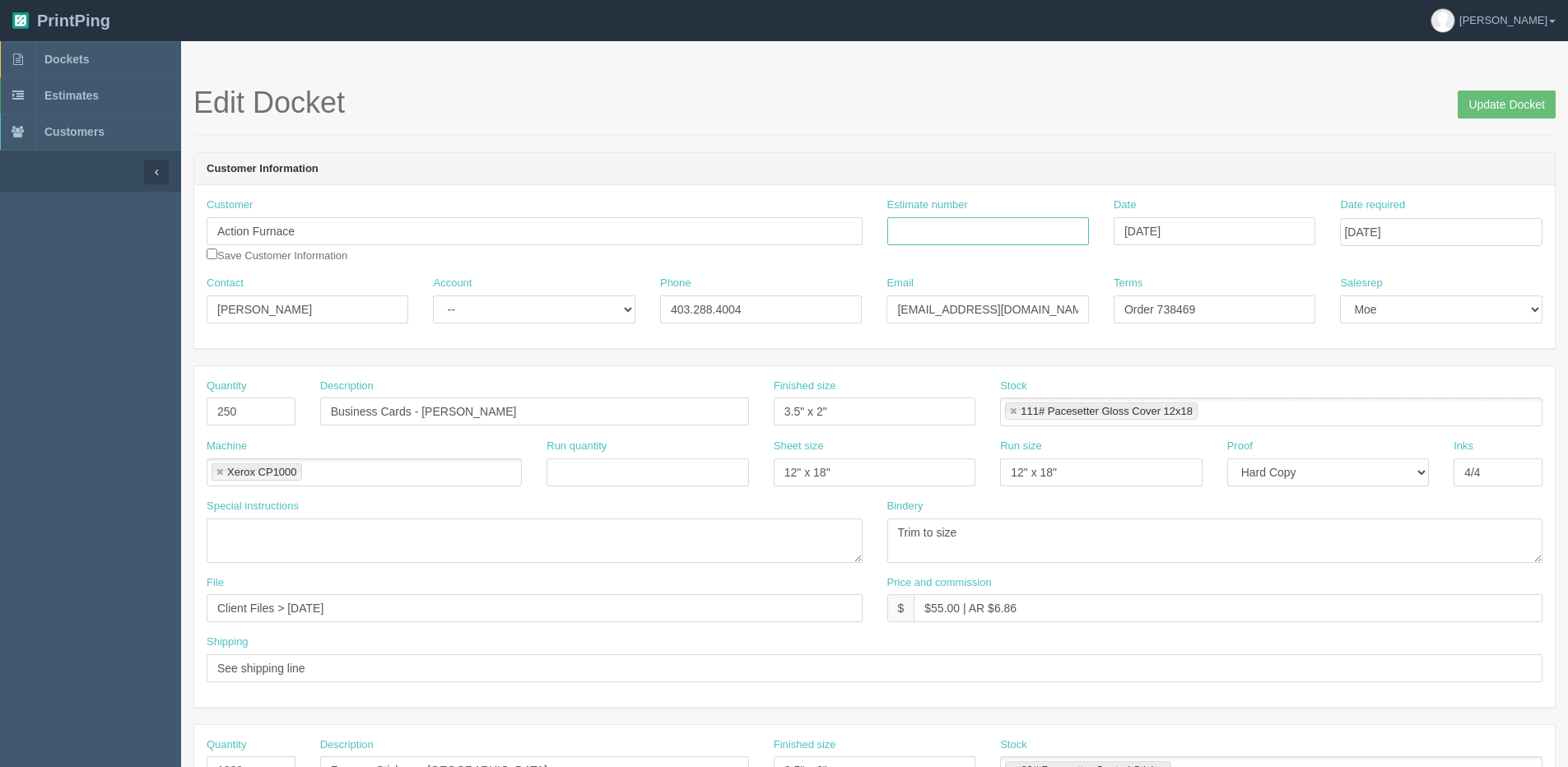
click at [1005, 231] on input "Estimate number" at bounding box center [988, 231] width 202 height 28
paste input "057973"
type input "057973 | 073103"
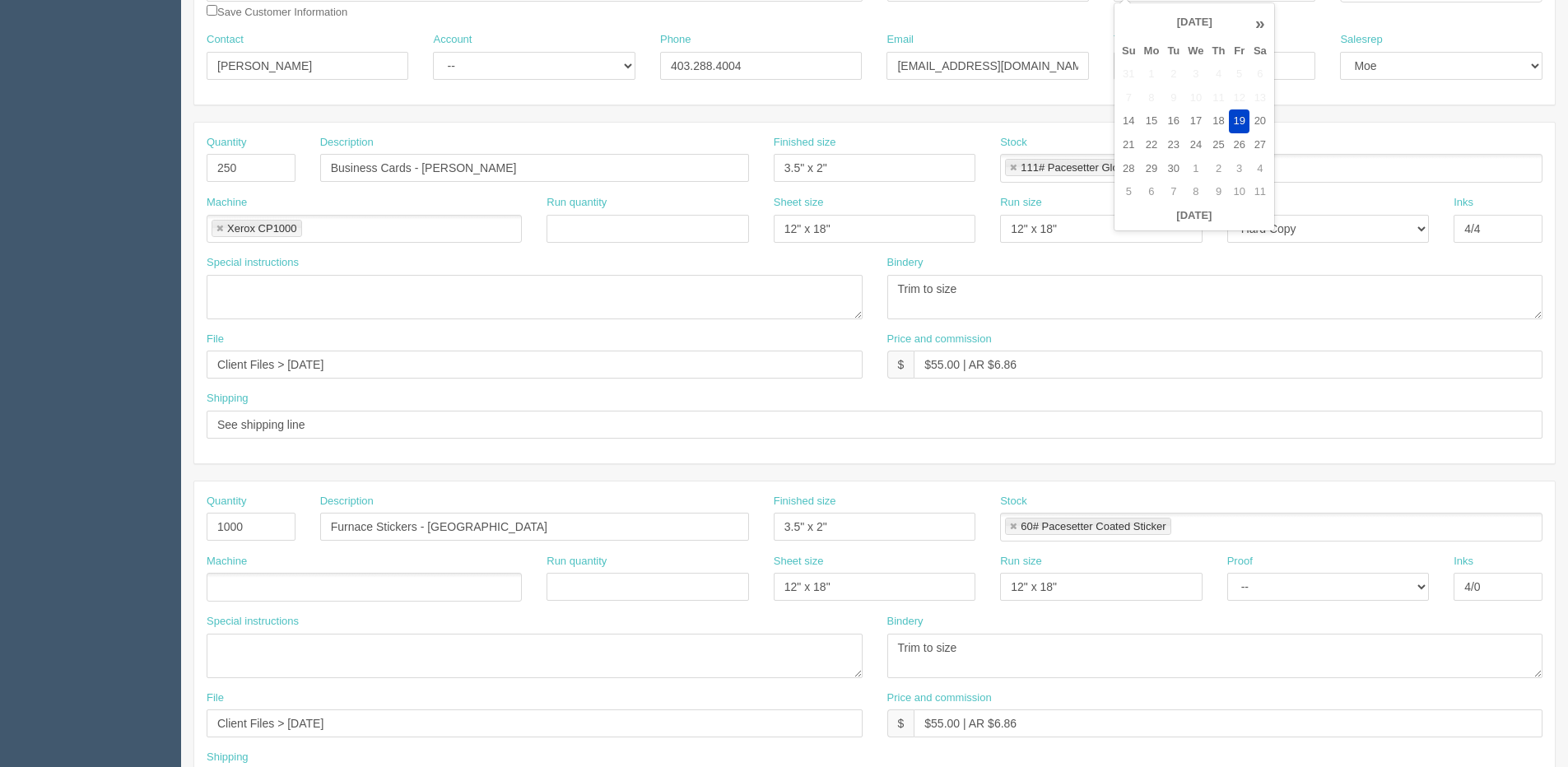
scroll to position [494, 0]
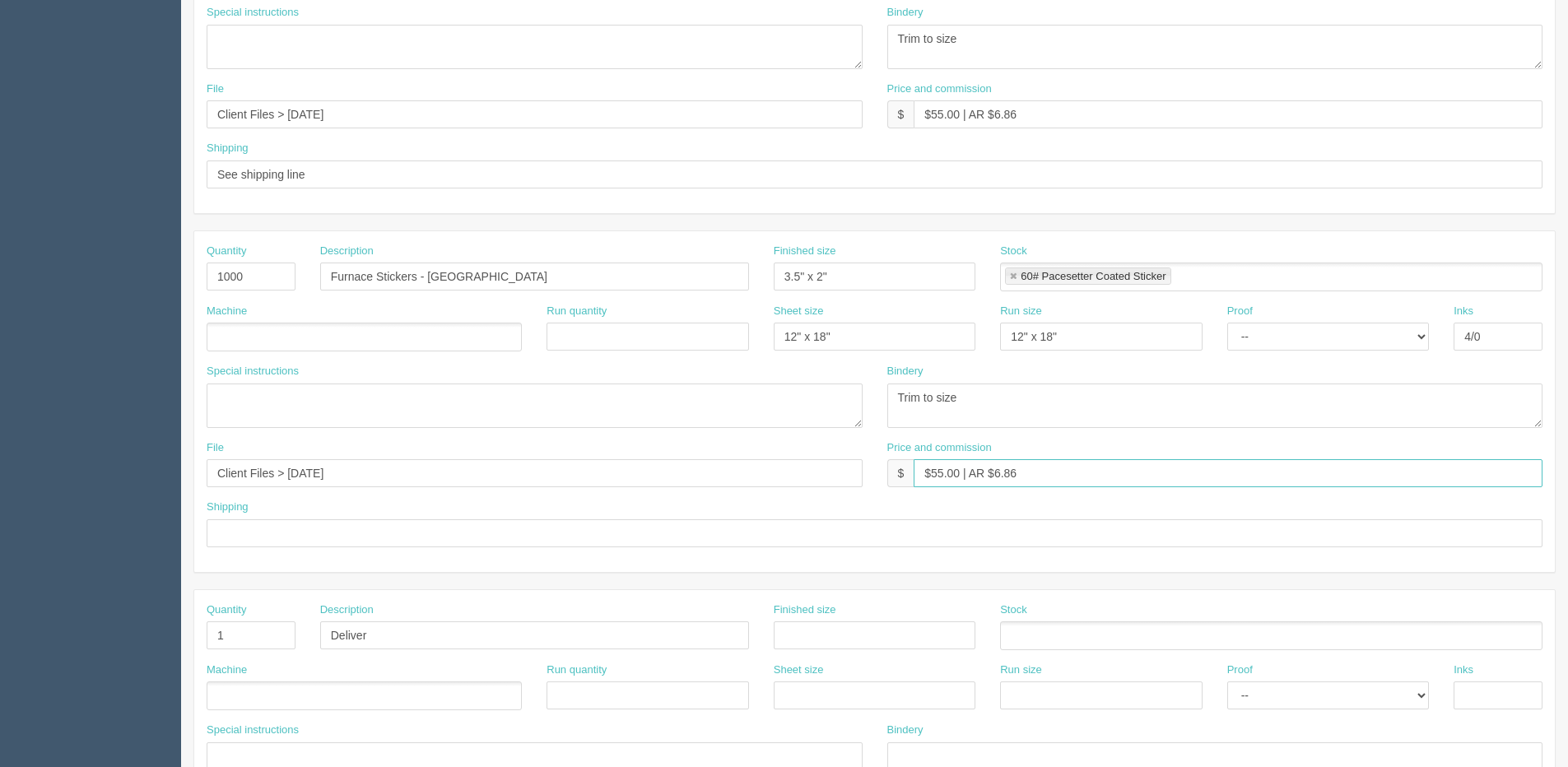
drag, startPoint x: 1055, startPoint y: 469, endPoint x: 810, endPoint y: 469, distance: 245.0
click at [810, 469] on div "File Client Files > [DATE] Price and commission $ $55.00 | AR $6.86" at bounding box center [874, 470] width 1361 height 60
paste input "392.18 | AR $90.50"
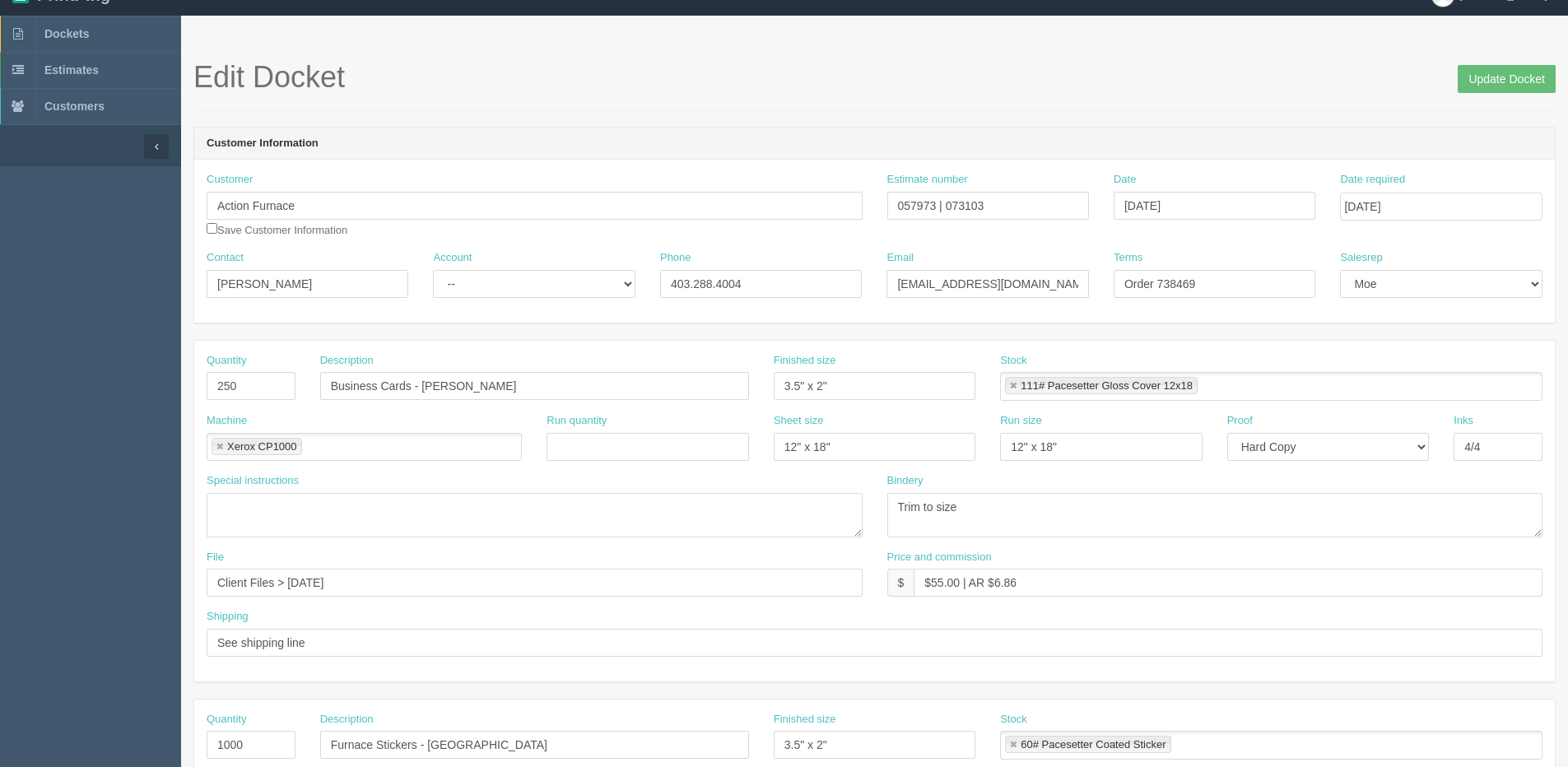
scroll to position [0, 0]
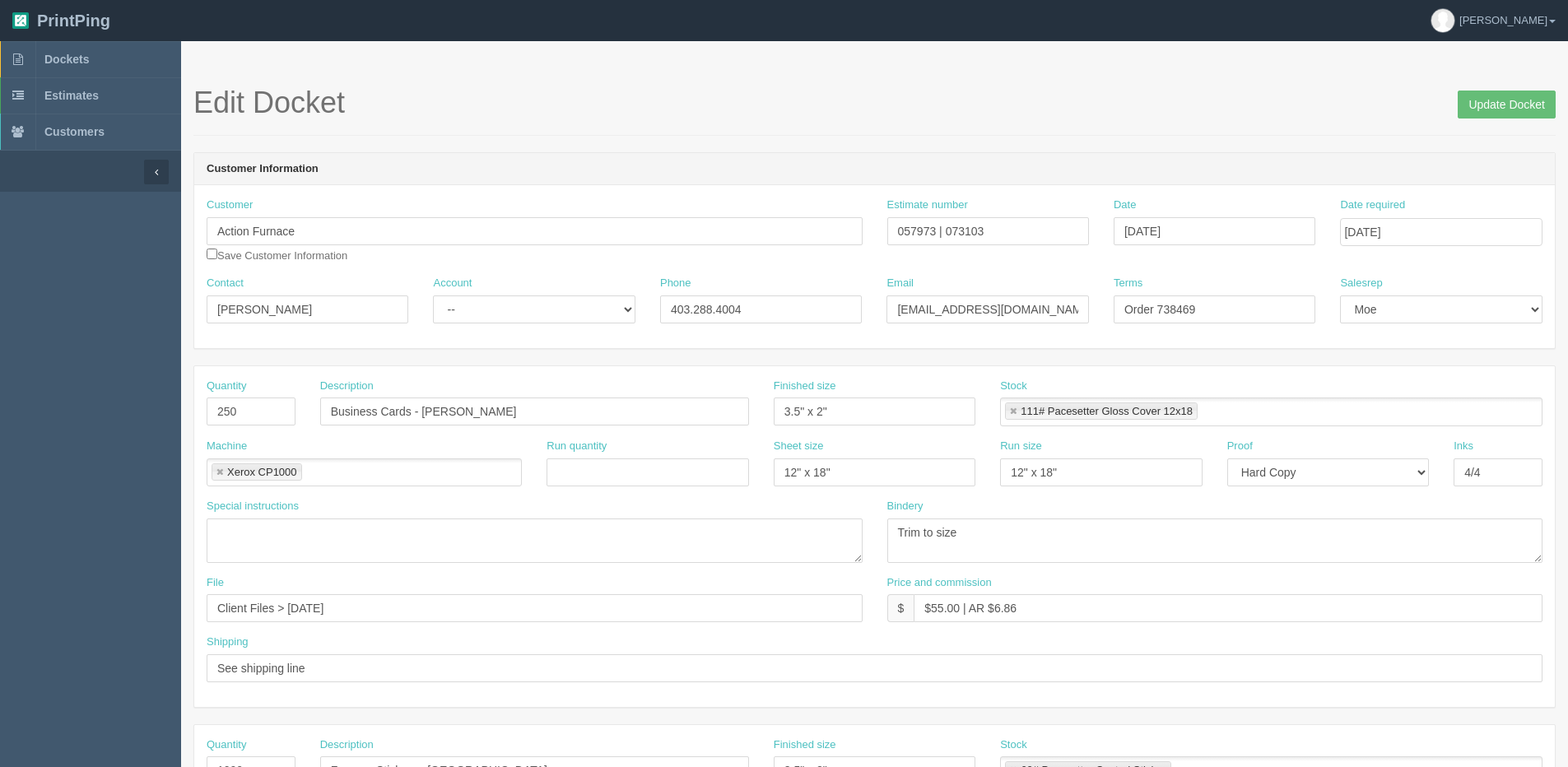
type input "$392.18 | AR $90.50"
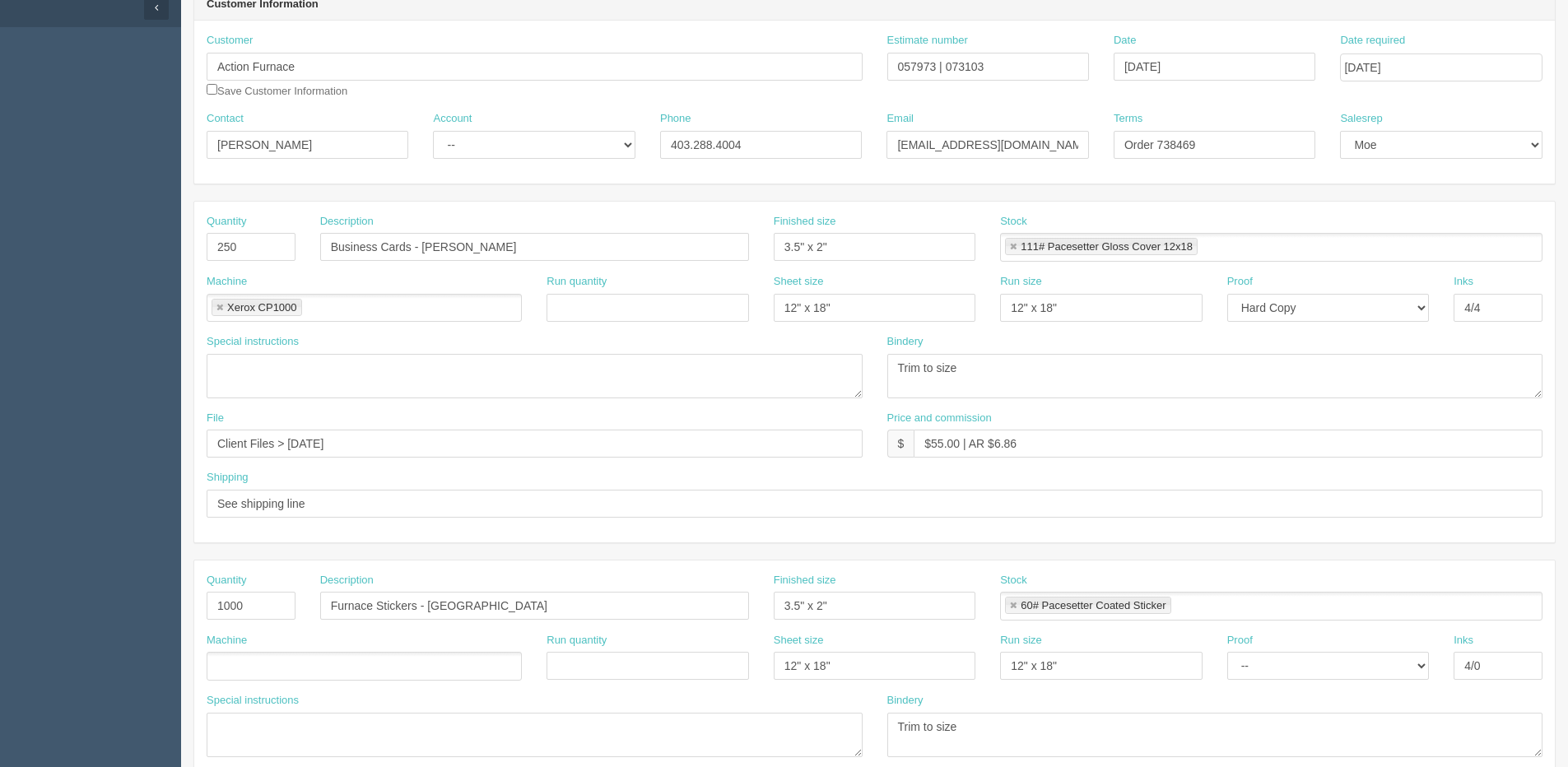
scroll to position [329, 0]
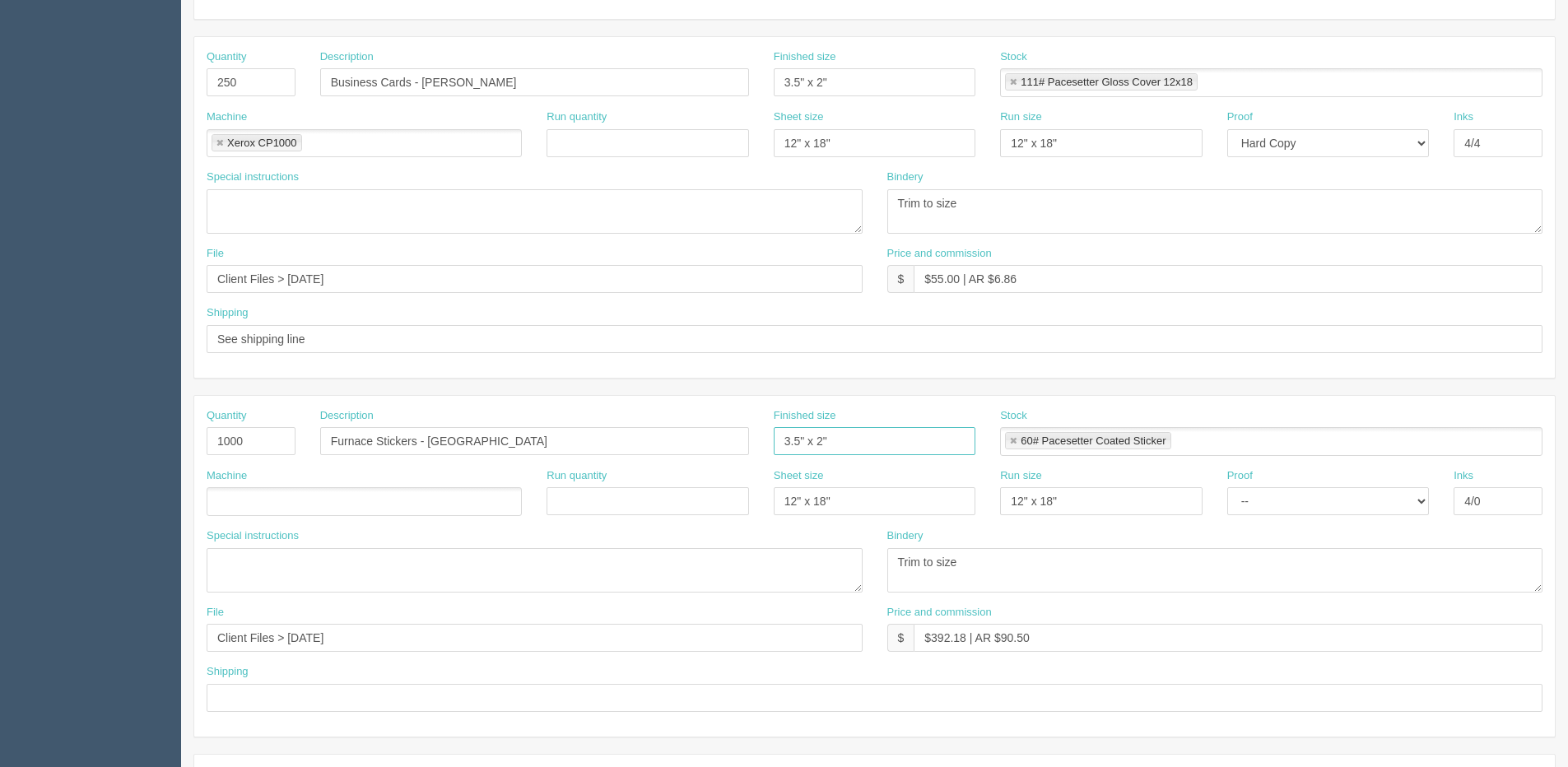
drag, startPoint x: 741, startPoint y: 458, endPoint x: 291, endPoint y: 487, distance: 450.9
click at [444, 483] on div "Quantity 1000 Description Furnace Stickers - [GEOGRAPHIC_DATA] Finished size 3.…" at bounding box center [874, 566] width 1361 height 341
type input "5" x 7""
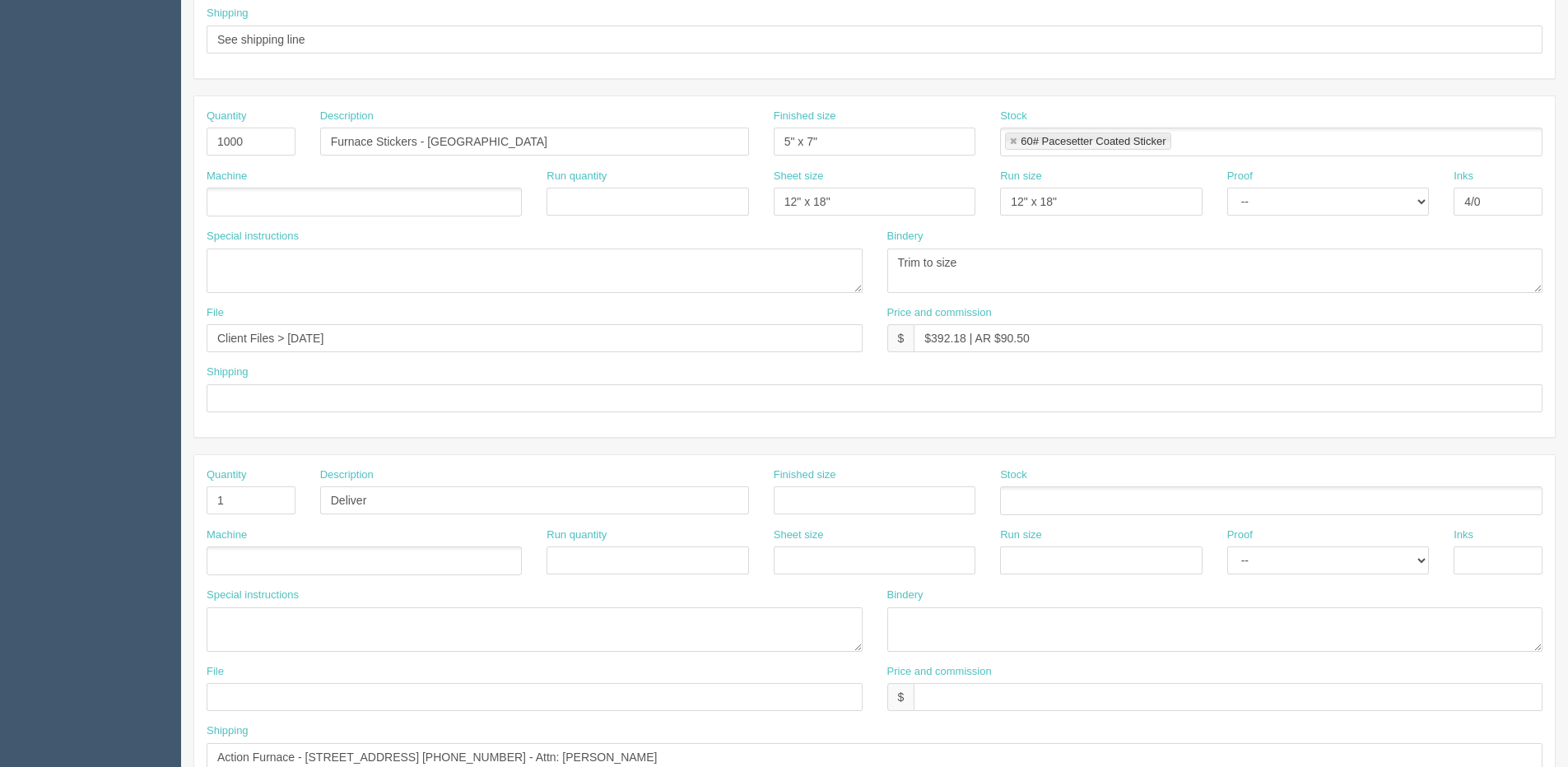
scroll to position [658, 0]
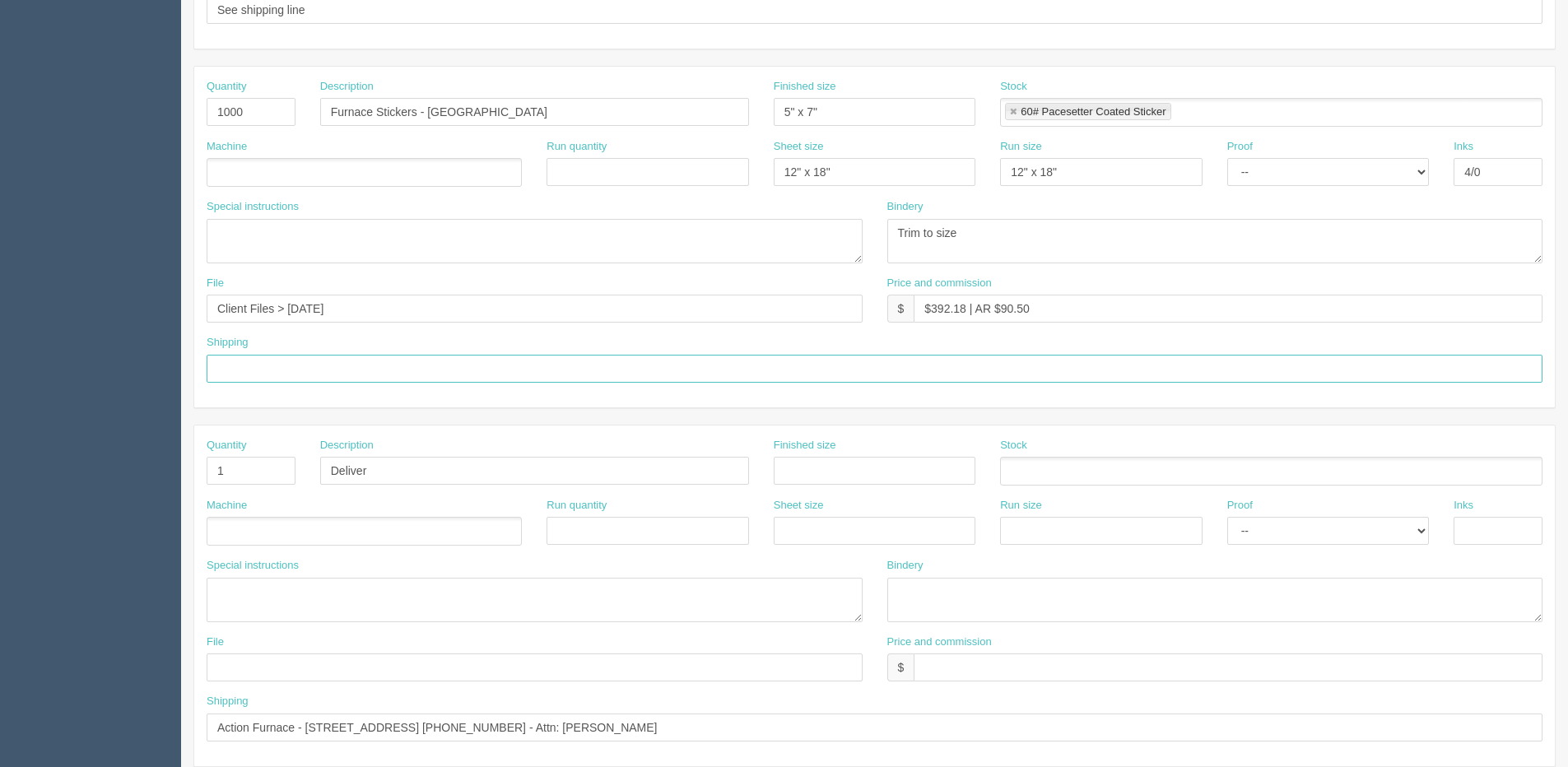
click at [300, 364] on input "text" at bounding box center [874, 368] width 1336 height 28
type input "See shipping line"
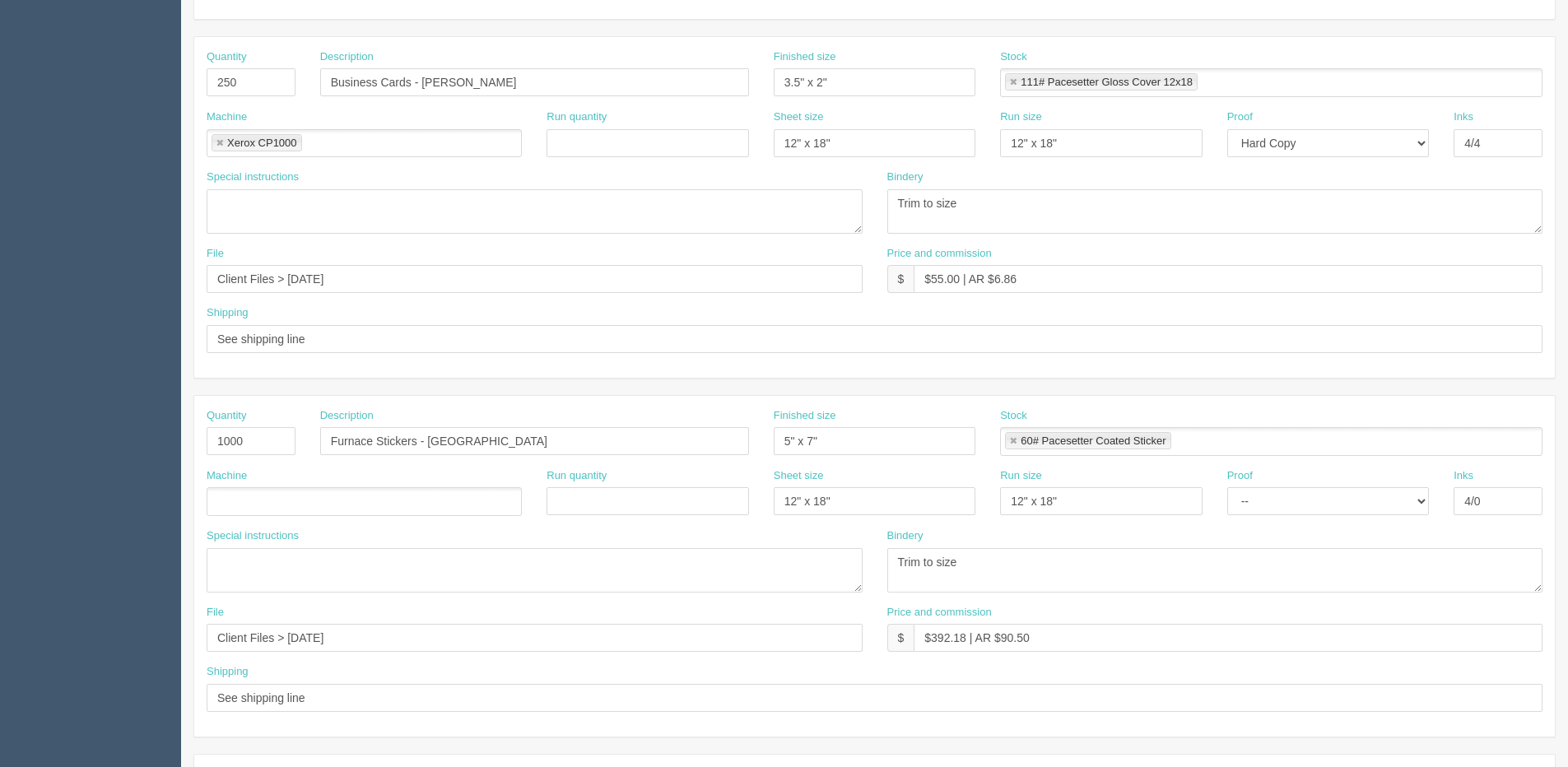
scroll to position [247, 0]
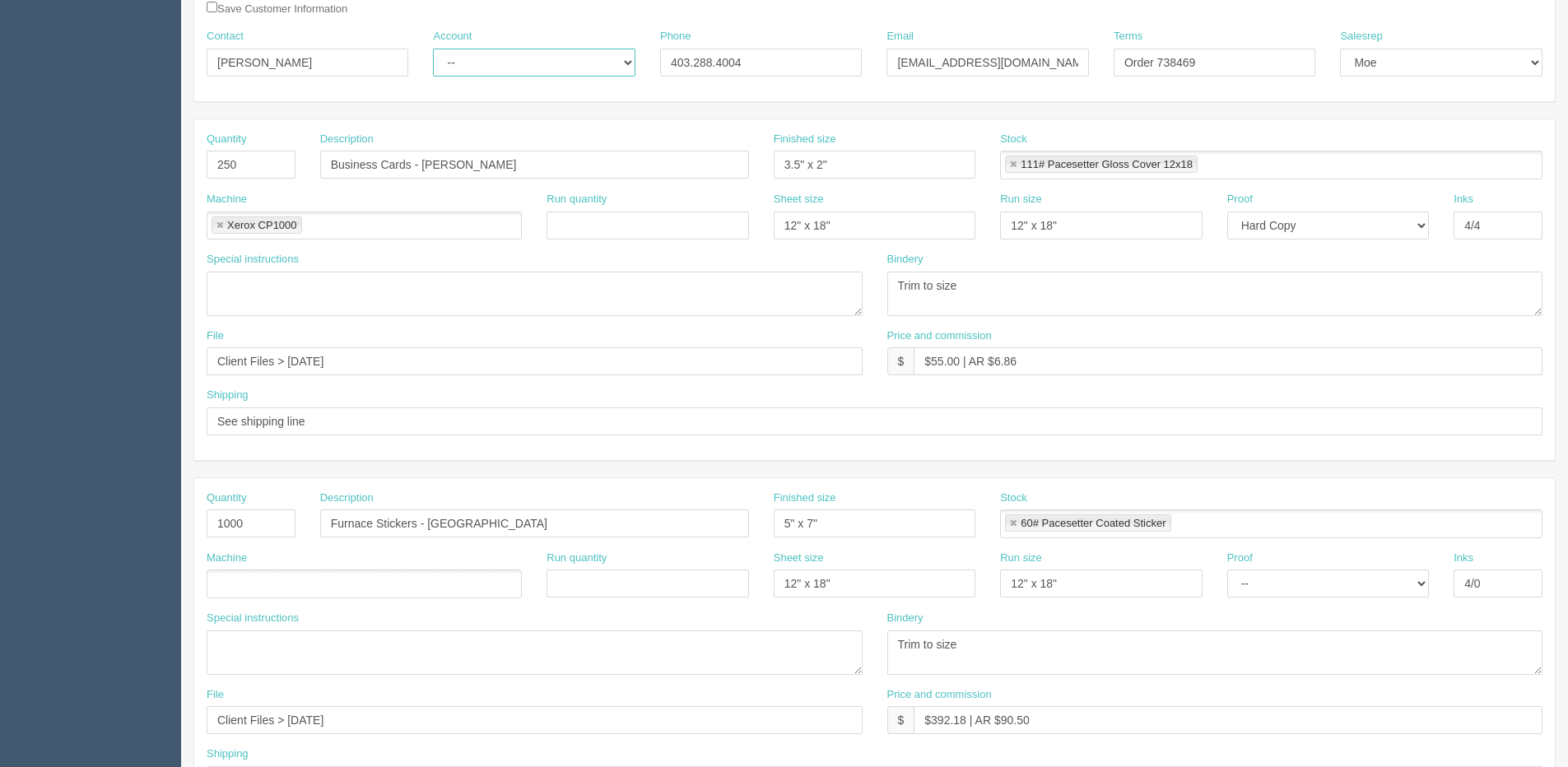
drag, startPoint x: 522, startPoint y: 49, endPoint x: 513, endPoint y: 73, distance: 25.6
click at [521, 49] on select "-- Existing Client Allrush Client Rep Client" at bounding box center [534, 63] width 202 height 28
select select "Allrush Client"
click at [433, 49] on select "-- Existing Client Allrush Client Rep Client" at bounding box center [534, 63] width 202 height 28
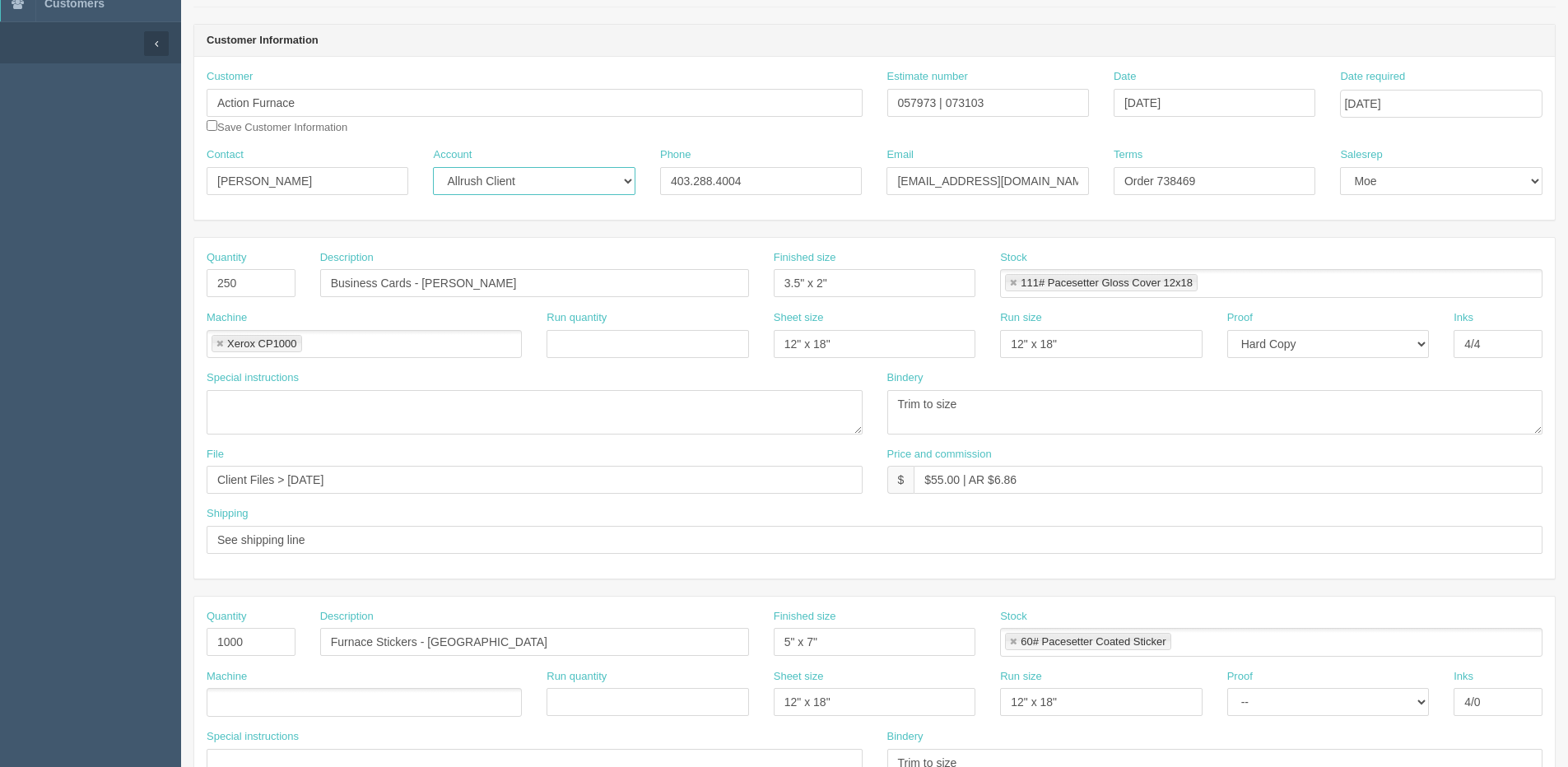
scroll to position [0, 0]
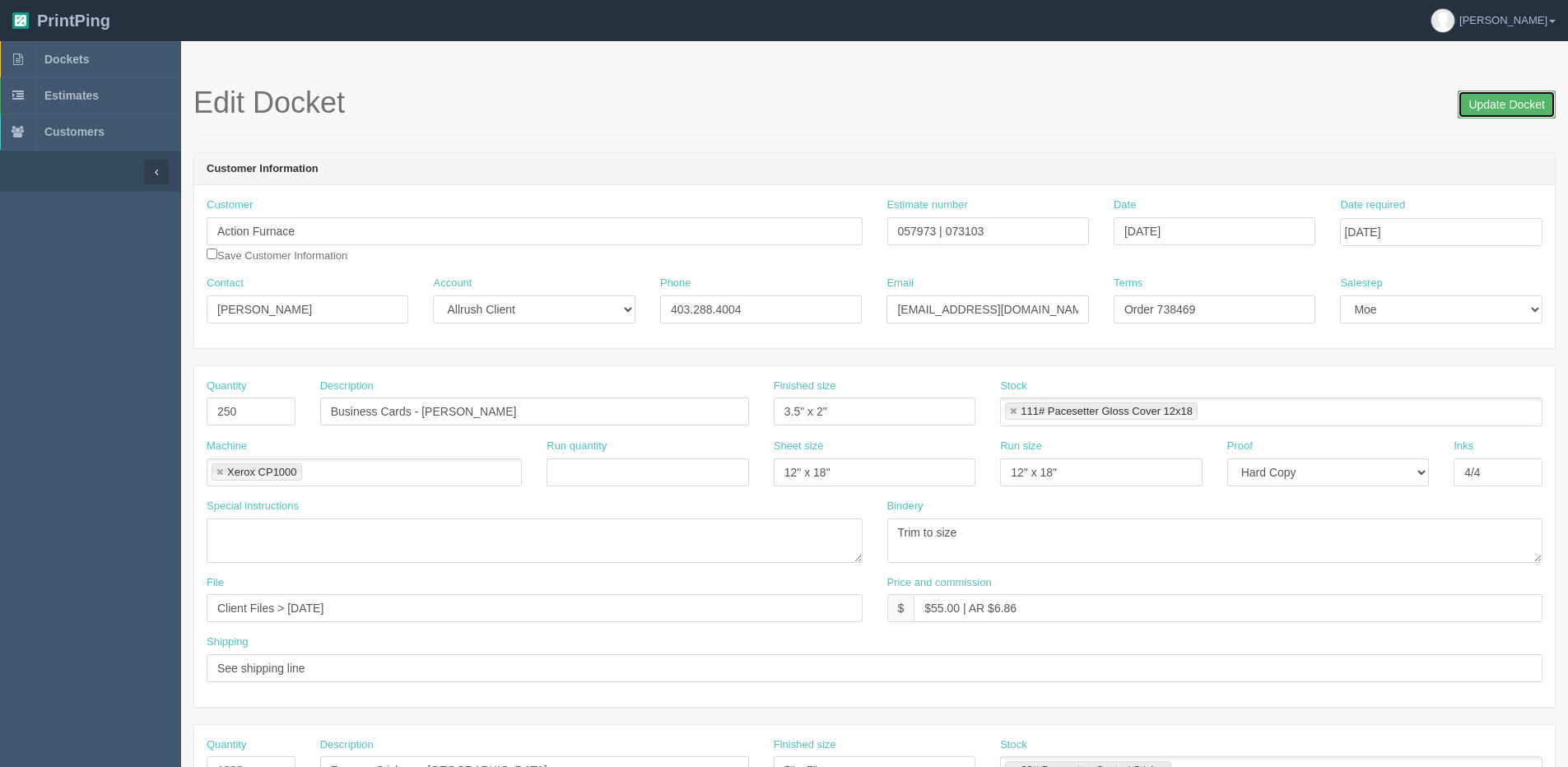
click at [1499, 106] on input "Update Docket" at bounding box center [1507, 105] width 98 height 28
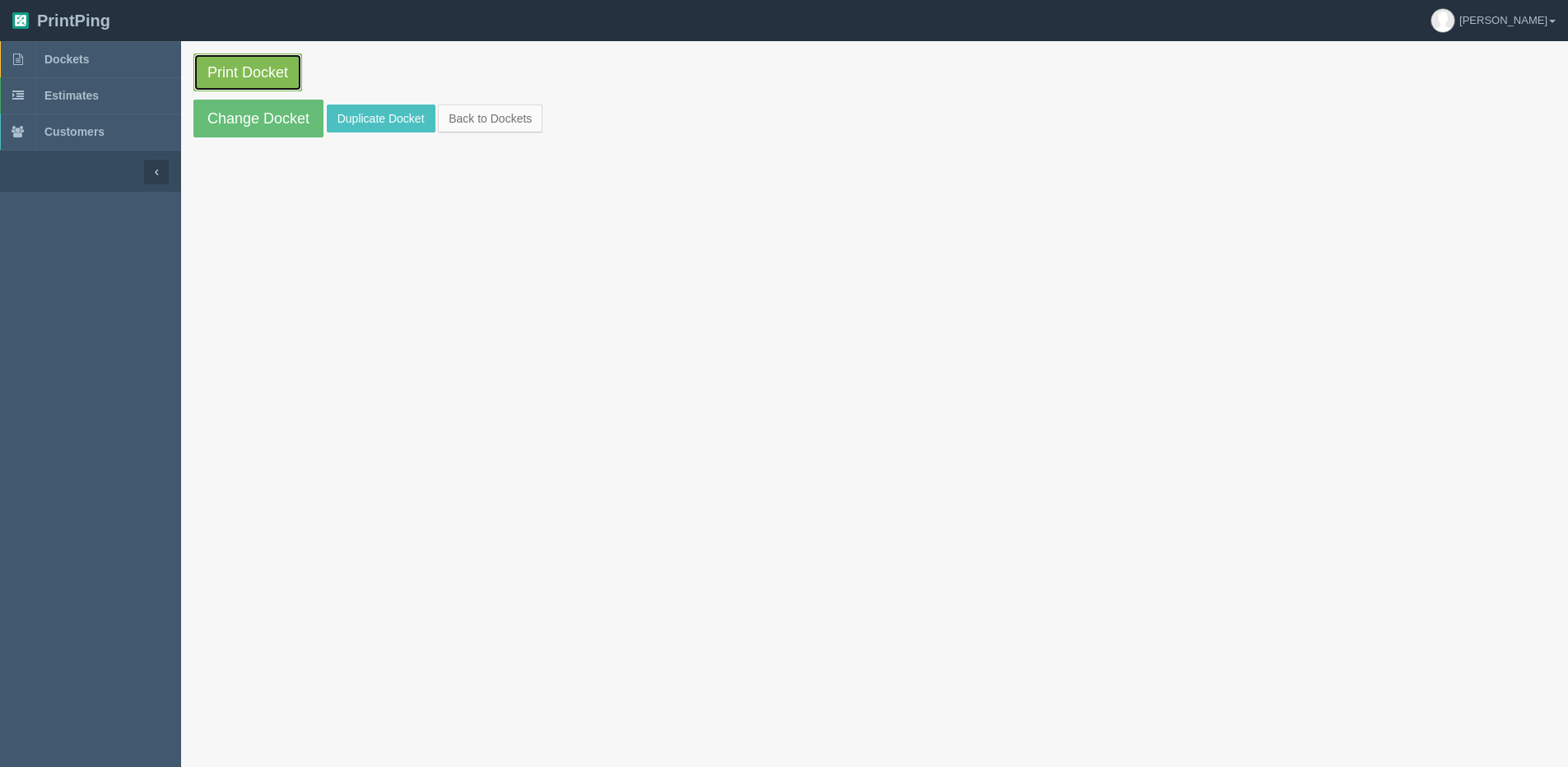
click at [280, 57] on link "Print Docket" at bounding box center [248, 73] width 109 height 38
